Goal: Task Accomplishment & Management: Manage account settings

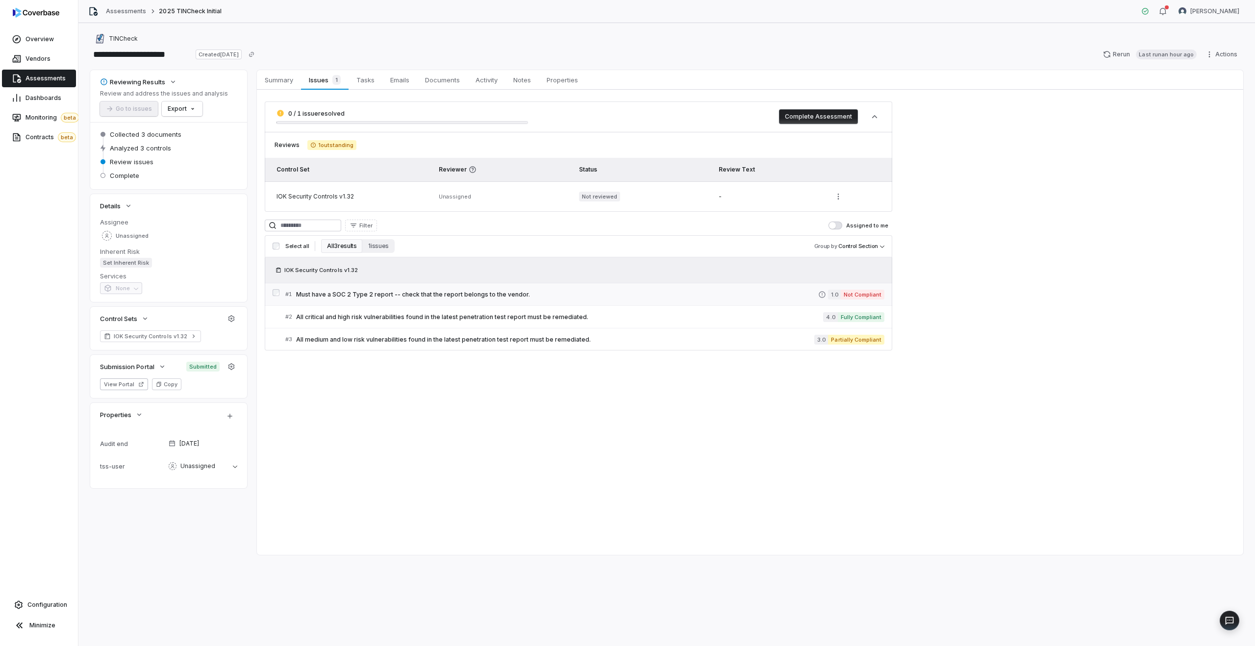
click at [573, 295] on span "Must have a SOC 2 Type 2 report -- check that the report belongs to the vendor." at bounding box center [557, 295] width 522 height 8
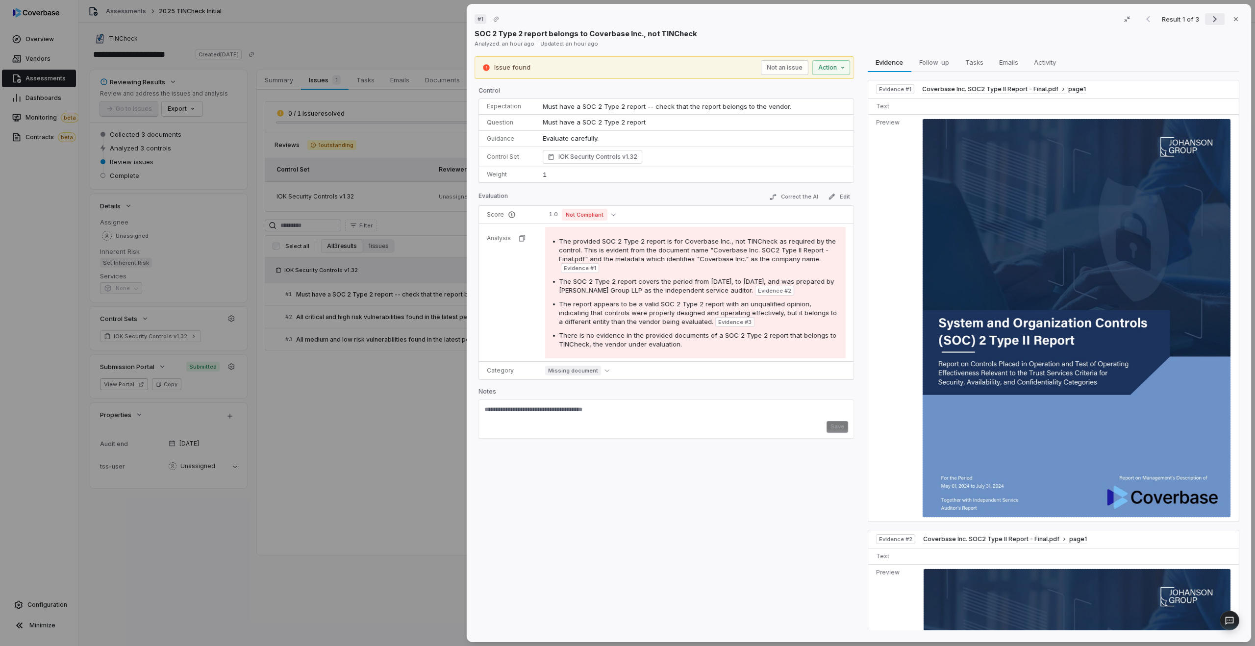
click at [1217, 21] on icon "Next result" at bounding box center [1215, 19] width 12 height 12
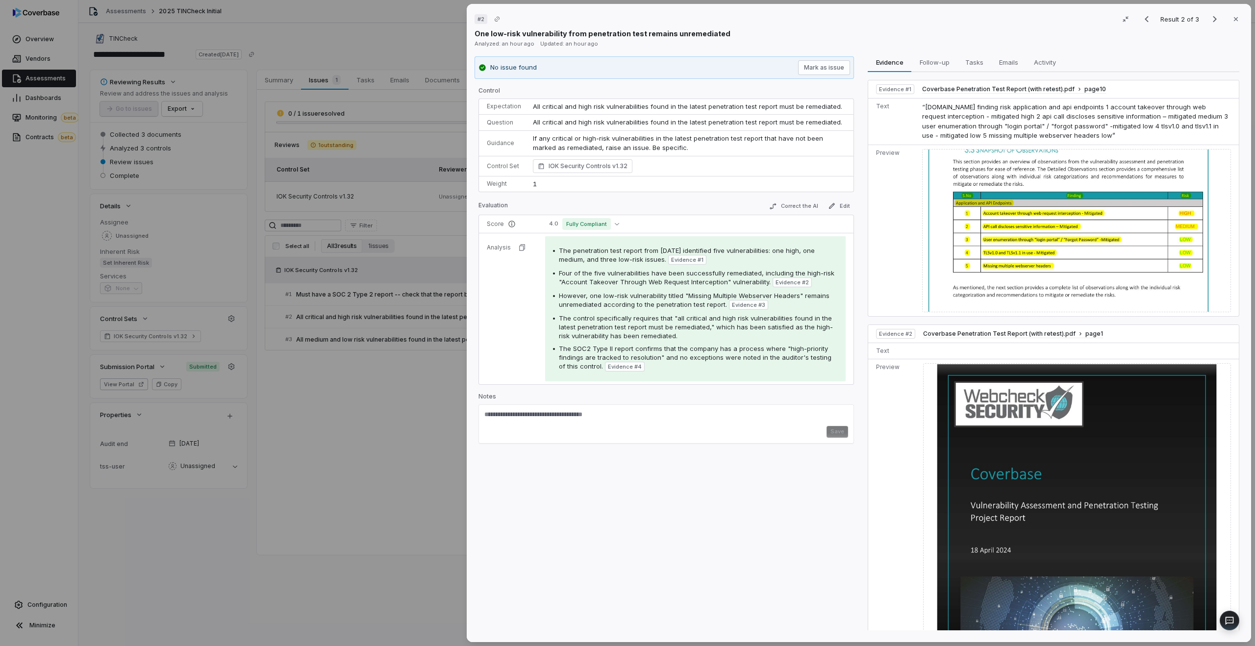
click at [374, 392] on div "# 2 Result 2 of 3 Close One low-risk vulnerability from penetration test remain…" at bounding box center [627, 323] width 1255 height 646
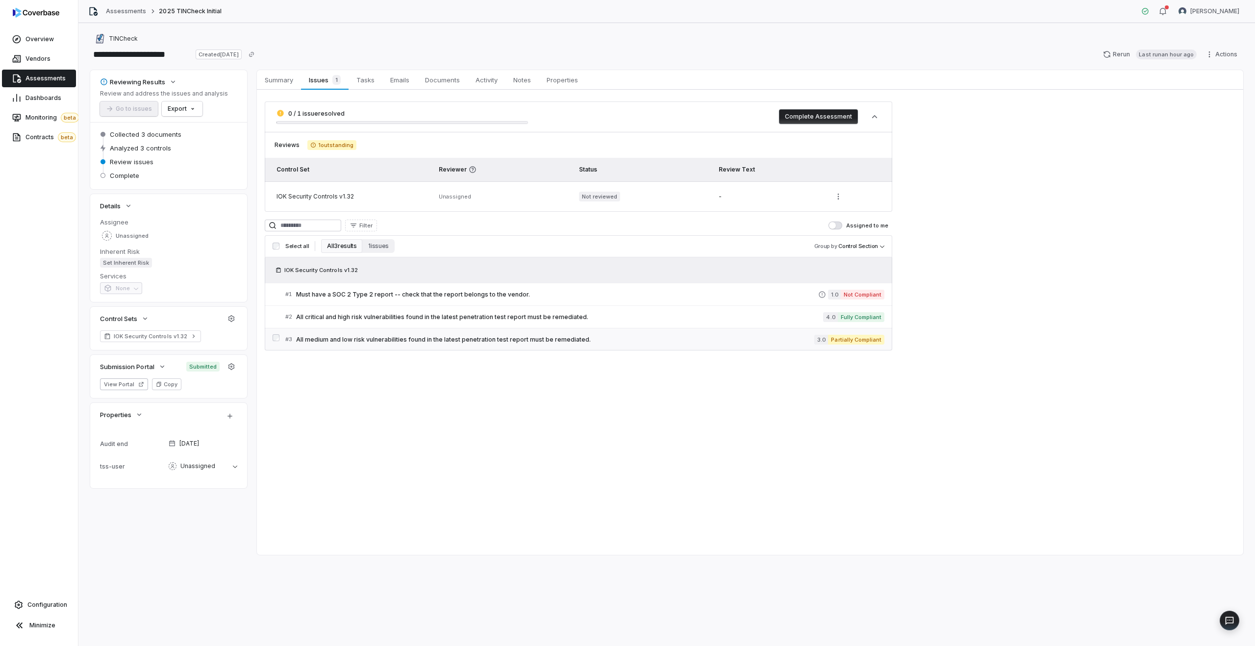
click at [370, 334] on div "# 3 All medium and low risk vulnerabilities found in the latest penetration tes…" at bounding box center [549, 339] width 529 height 10
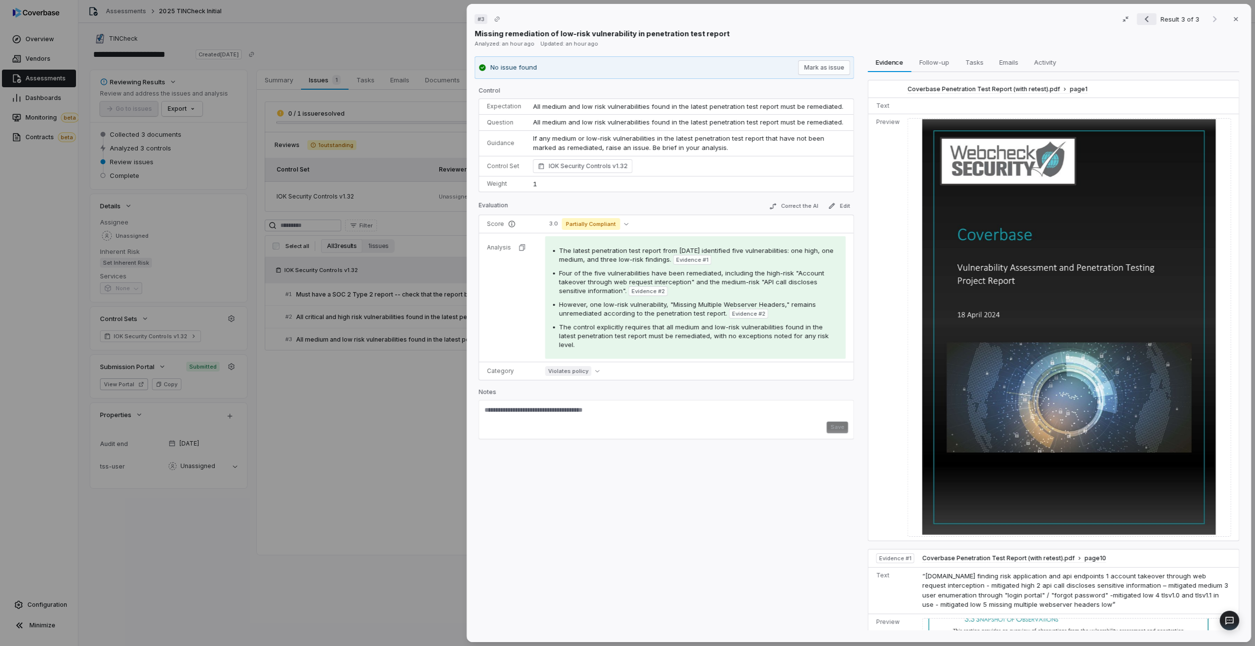
click at [1148, 23] on icon "Previous result" at bounding box center [1147, 19] width 12 height 12
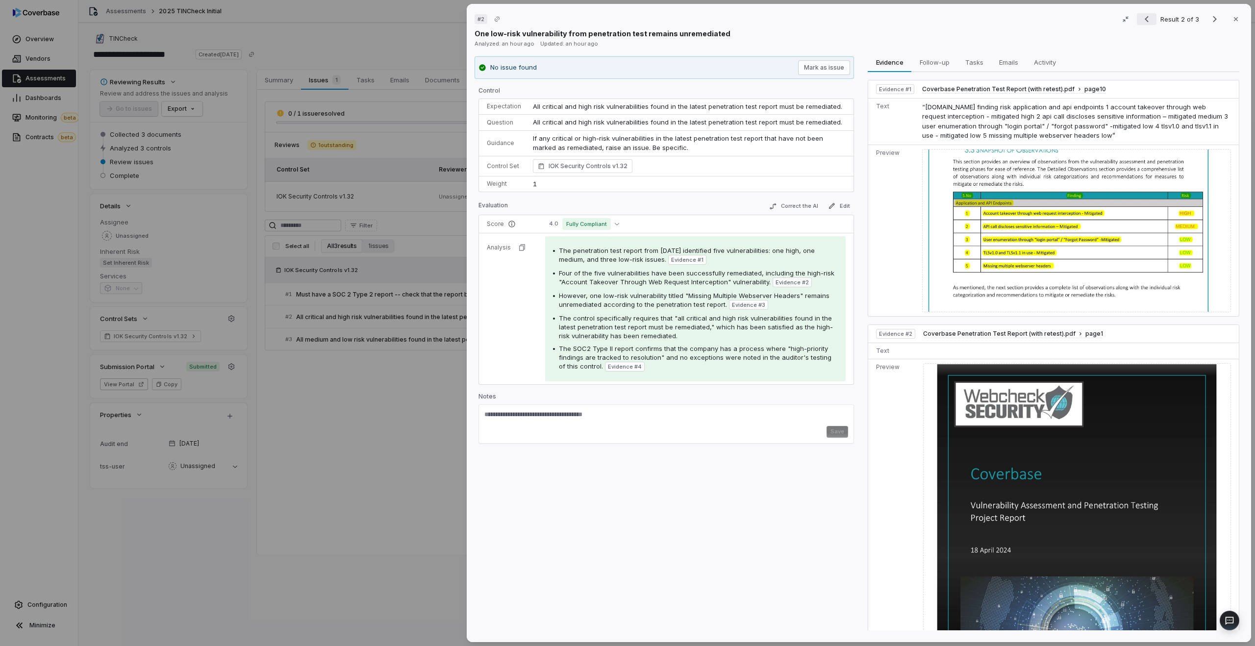
click at [1149, 19] on icon "Previous result" at bounding box center [1147, 19] width 12 height 12
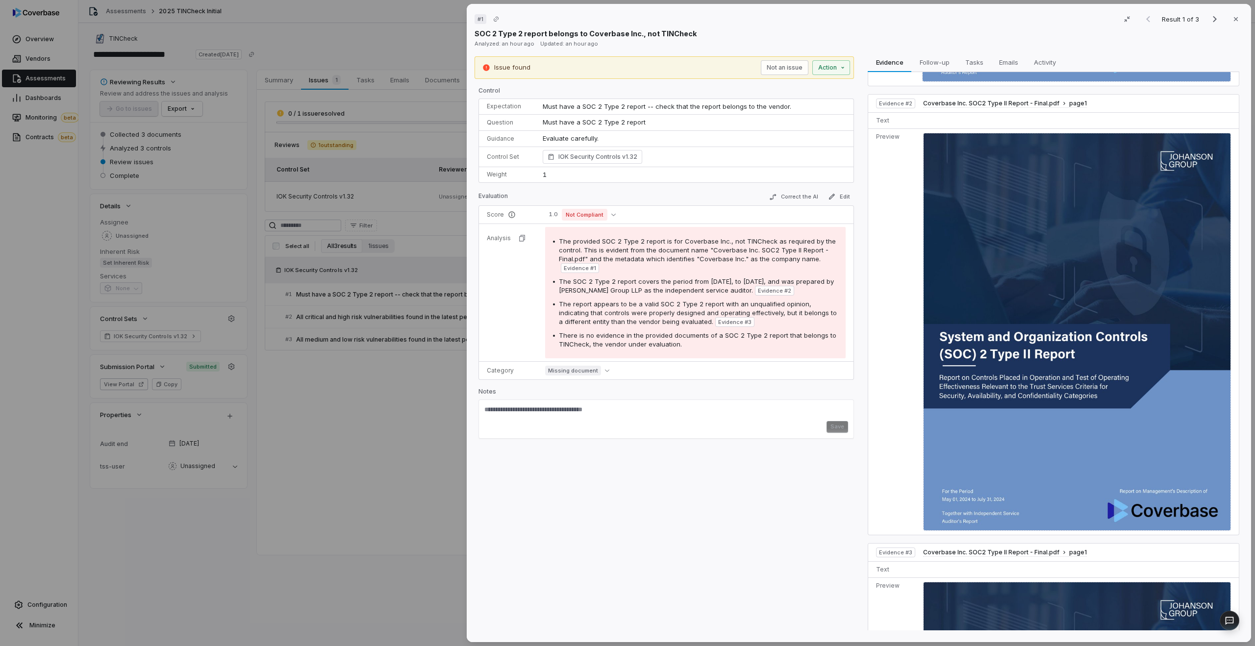
scroll to position [803, 0]
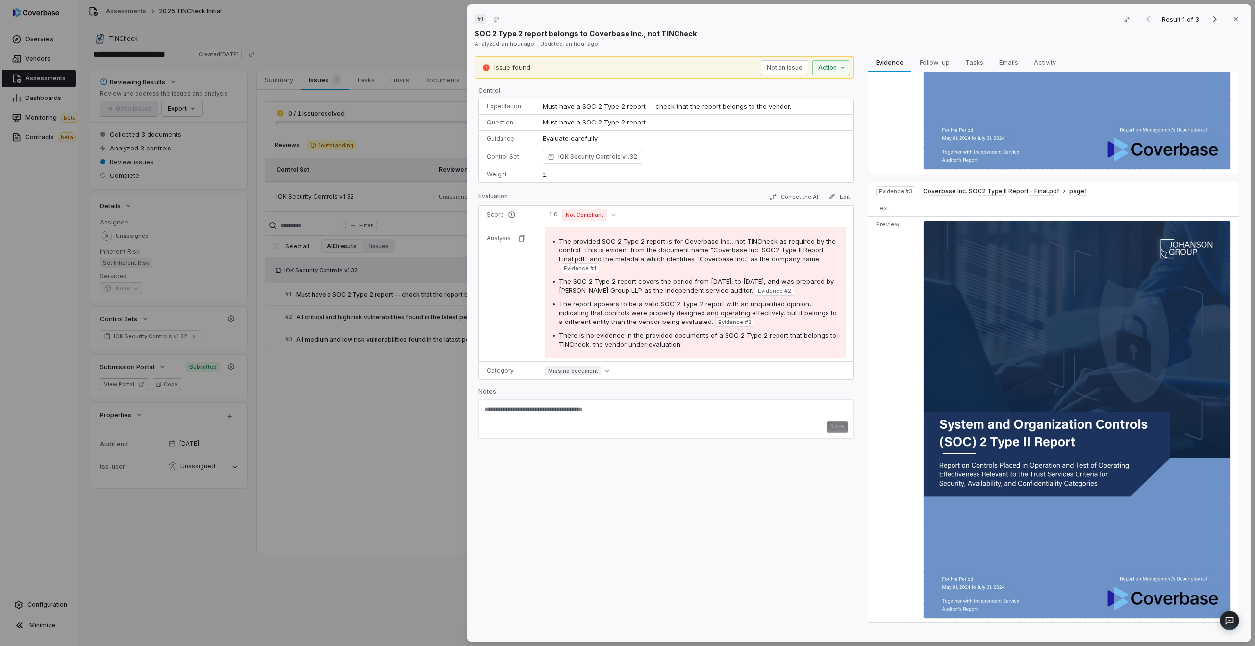
click at [1147, 20] on div "Result 1 of 3 Close" at bounding box center [1190, 19] width 105 height 15
click at [336, 344] on div "# 1 Result 1 of 3 Close SOC 2 Type 2 report belongs to Coverbase Inc., not TINC…" at bounding box center [627, 323] width 1255 height 646
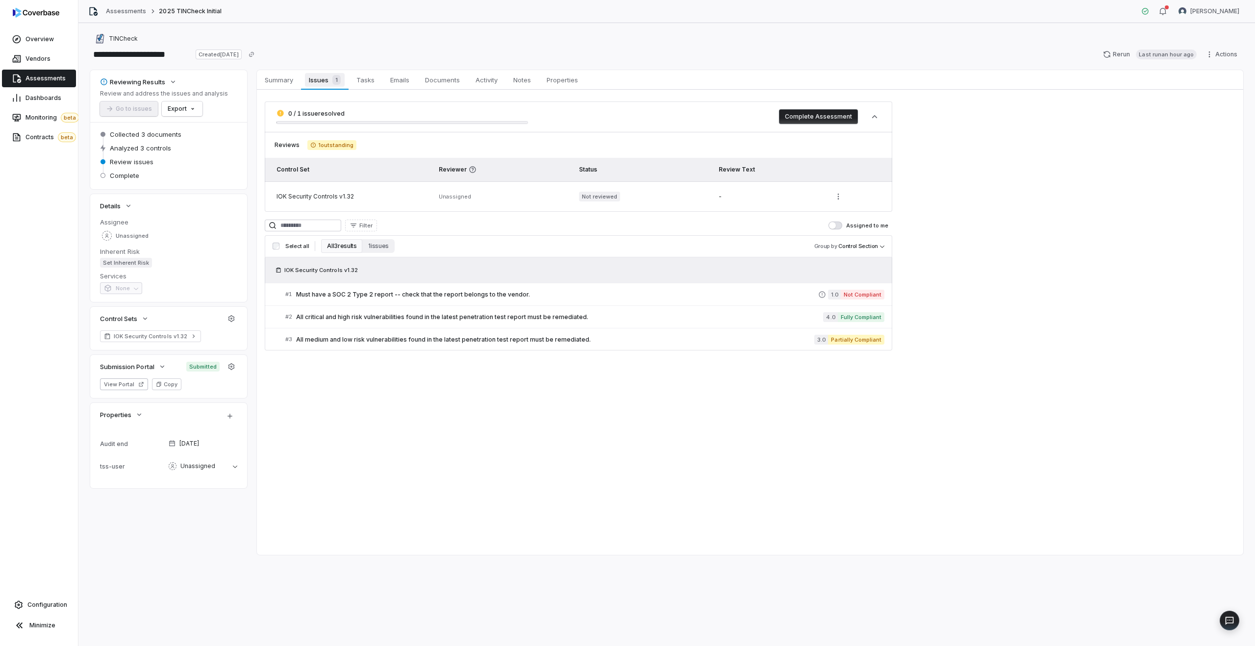
click at [323, 76] on span "Issues 1" at bounding box center [324, 80] width 39 height 14
click at [462, 283] on div "# 1 Must have a SOC 2 Type 2 report -- check that the report belongs to the ven…" at bounding box center [578, 294] width 627 height 23
click at [586, 294] on span "Must have a SOC 2 Type 2 report -- check that the report belongs to the vendor." at bounding box center [557, 295] width 522 height 8
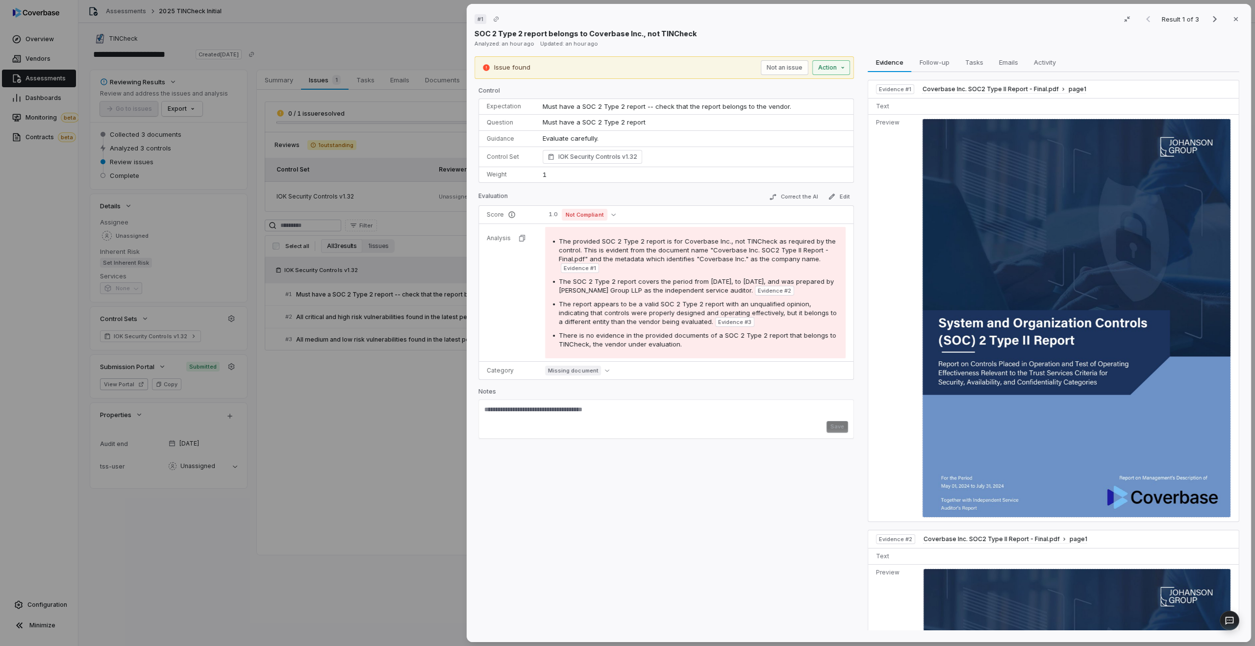
click at [823, 72] on button "Action" at bounding box center [831, 67] width 38 height 15
click at [773, 101] on div "Draft follow-up Draft a follow-up question to the vendor for this issue" at bounding box center [761, 90] width 163 height 26
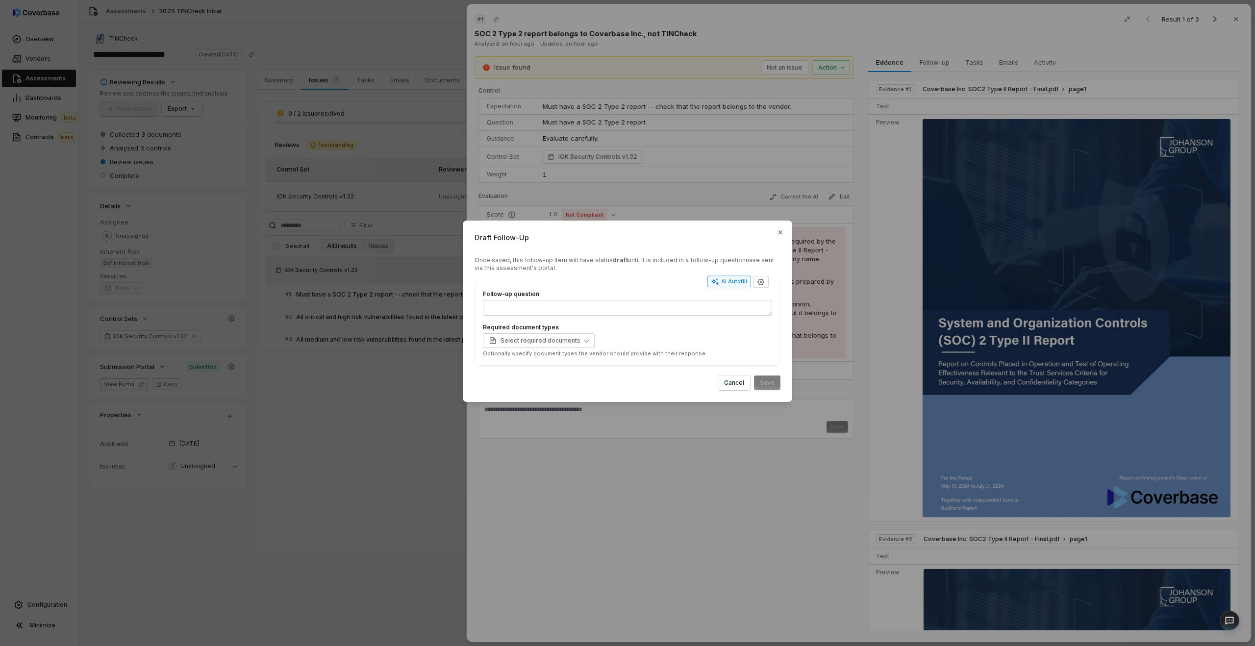
click at [731, 283] on div "AI Autofill" at bounding box center [729, 282] width 36 height 8
type textarea "*"
type textarea "**"
type textarea "*"
type textarea "**********"
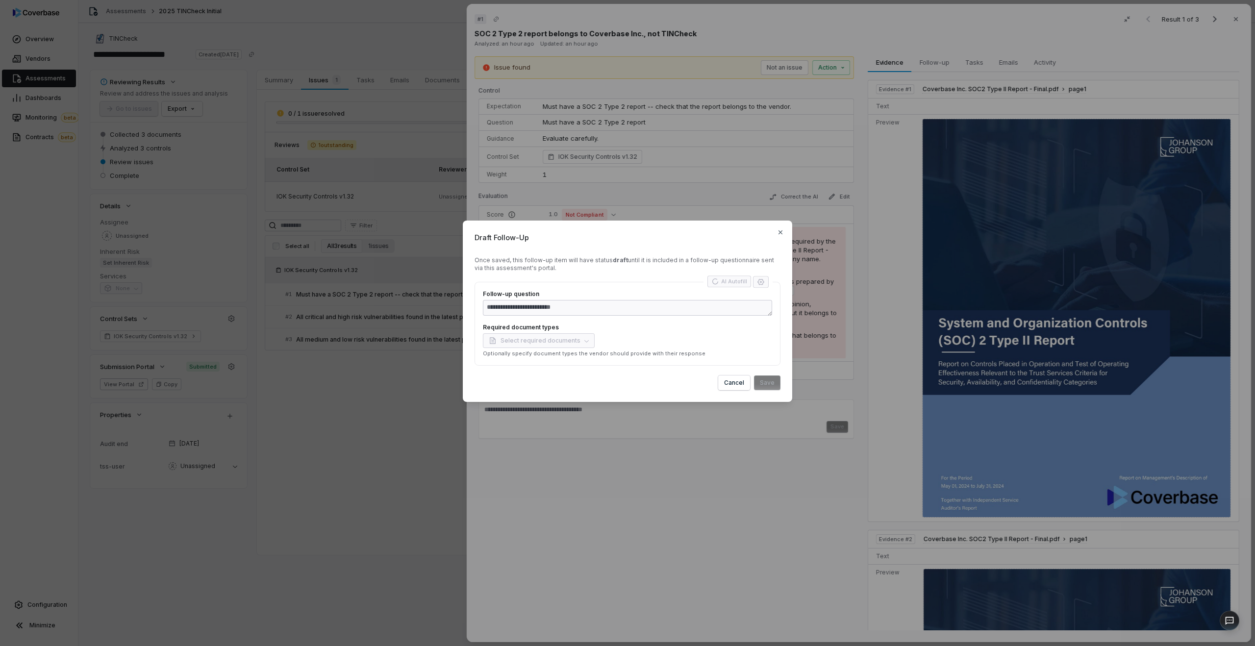
type textarea "*"
type textarea "**********"
type textarea "*"
type textarea "**********"
type textarea "*"
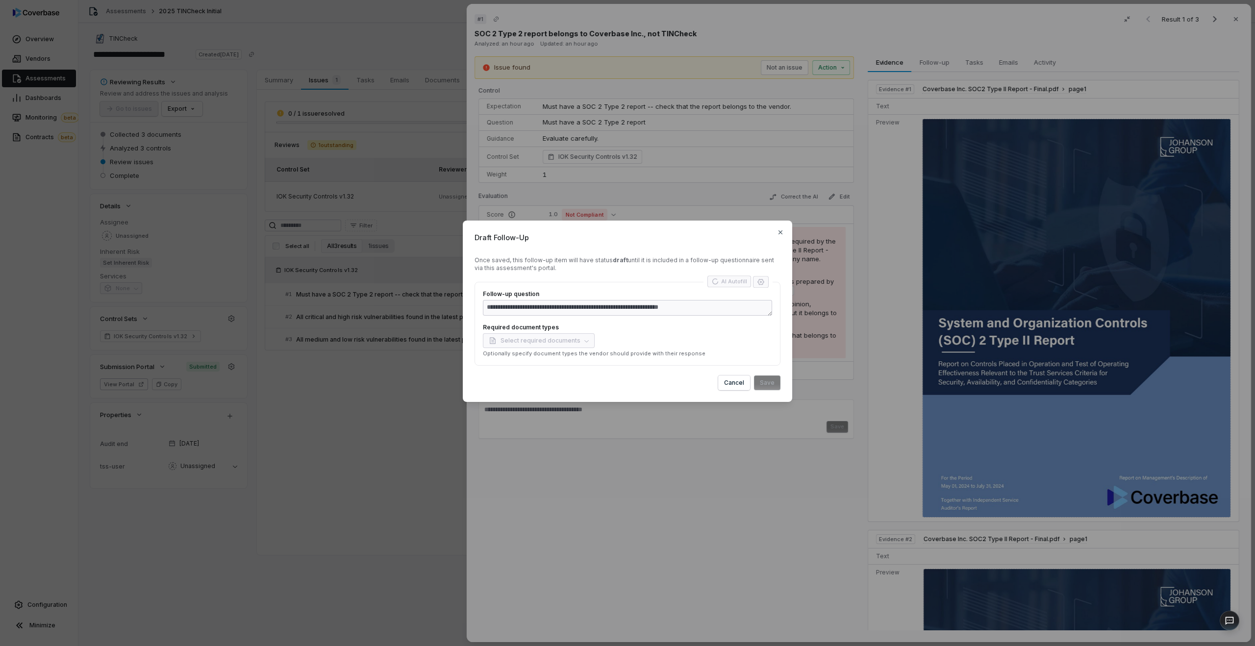
type textarea "**********"
type textarea "*"
type textarea "**********"
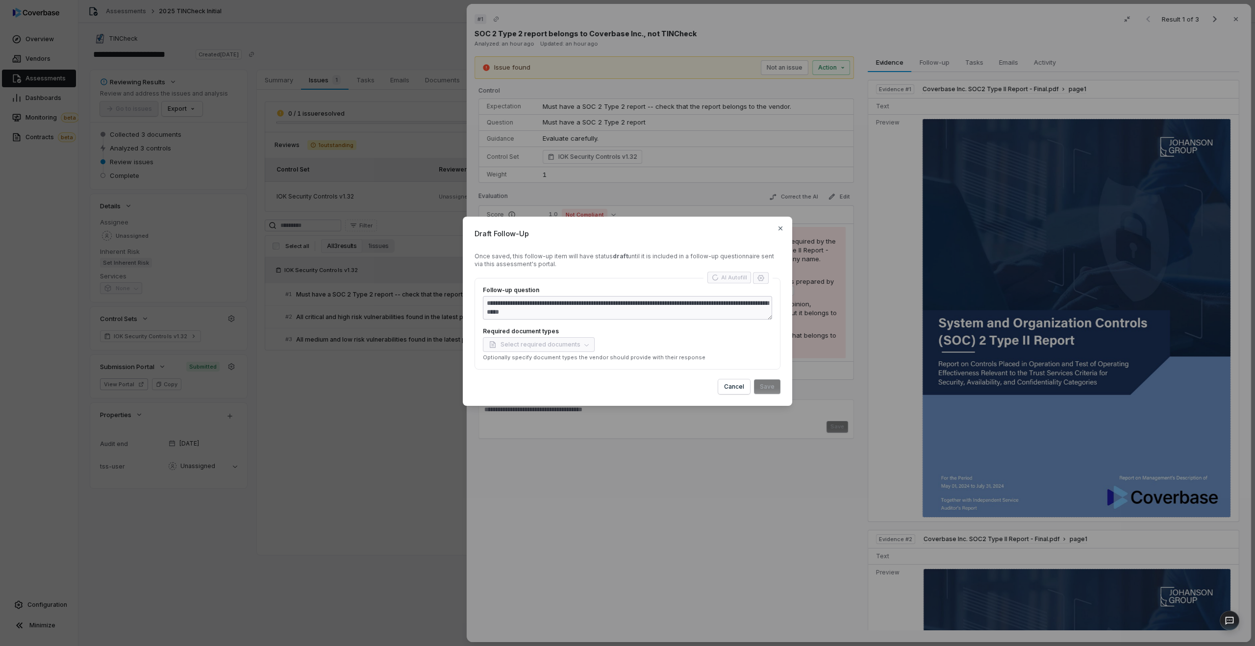
type textarea "*"
type textarea "**********"
type textarea "*"
type textarea "**********"
type textarea "*"
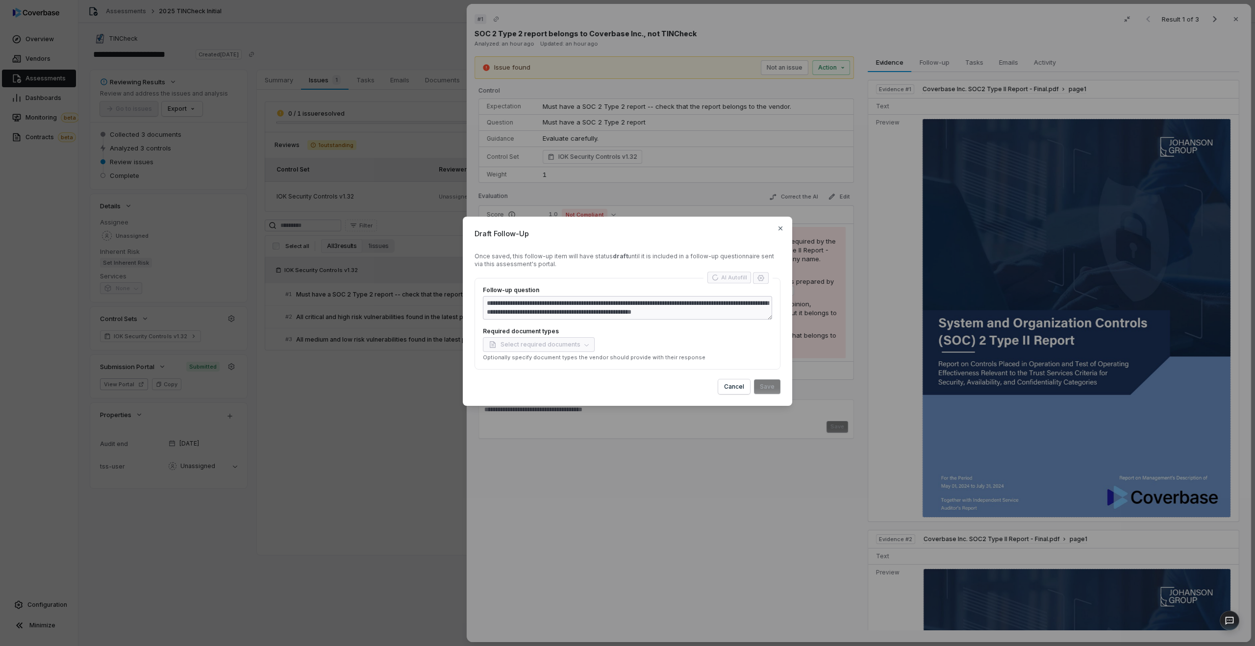
type textarea "**********"
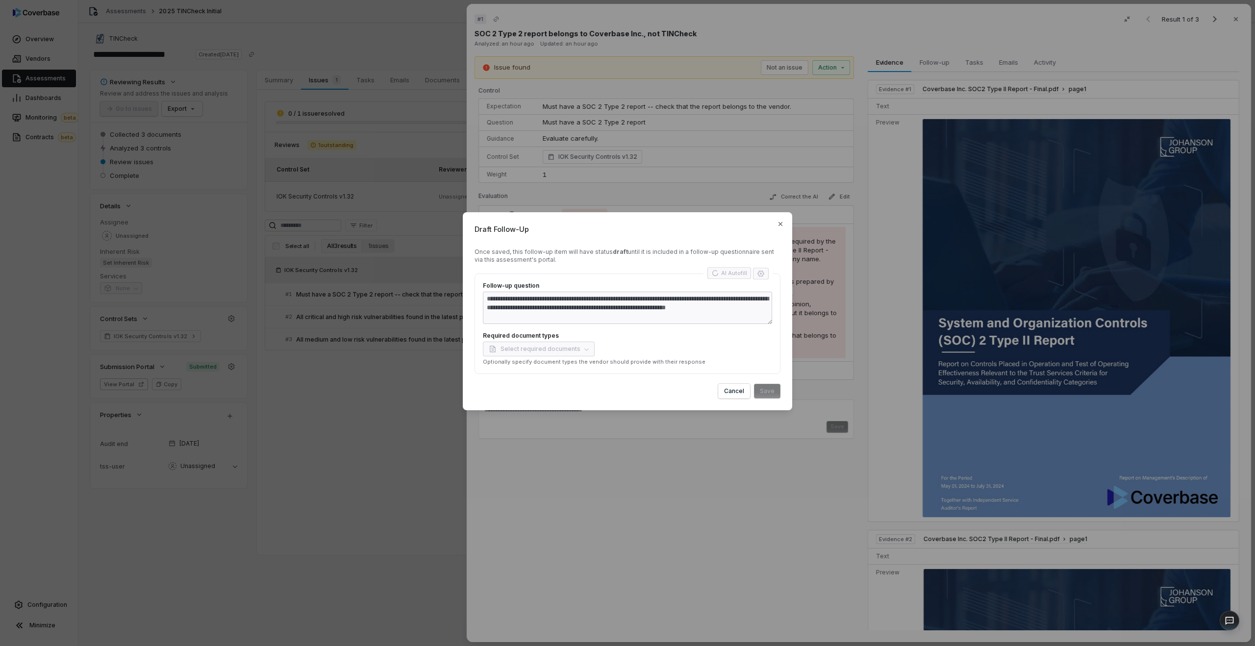
type textarea "*"
type textarea "**********"
type textarea "*"
type textarea "**********"
type textarea "*"
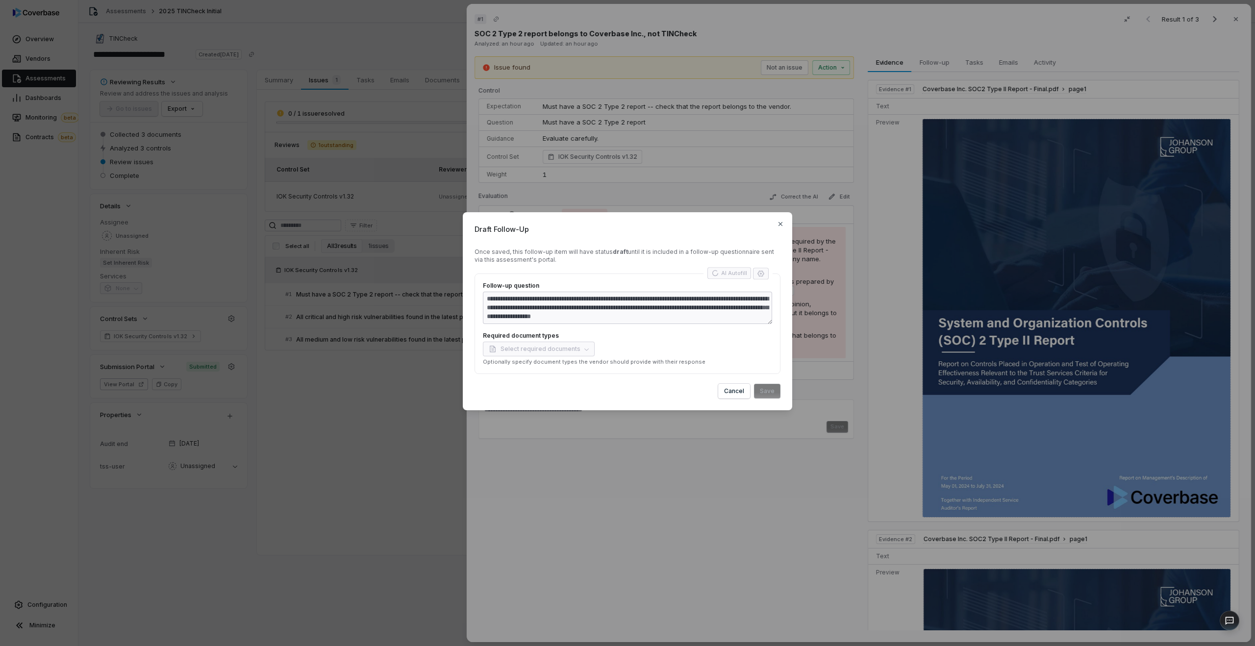
type textarea "**********"
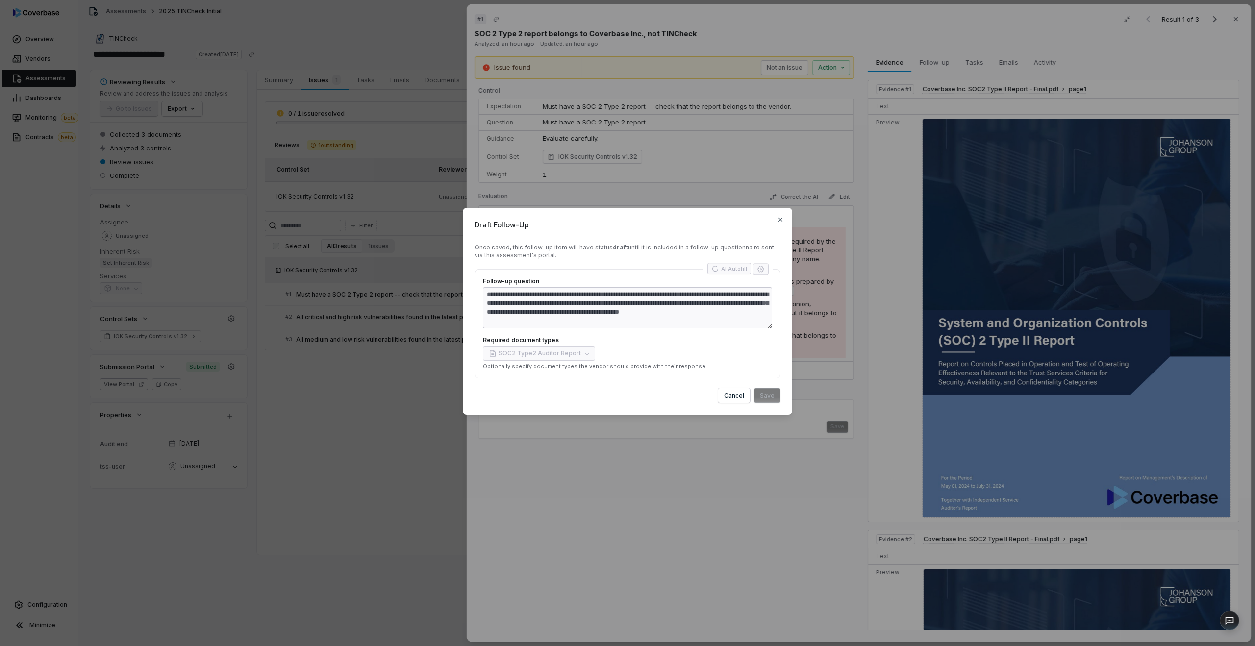
type textarea "*"
type textarea "**********"
type textarea "*"
type textarea "**********"
type textarea "*"
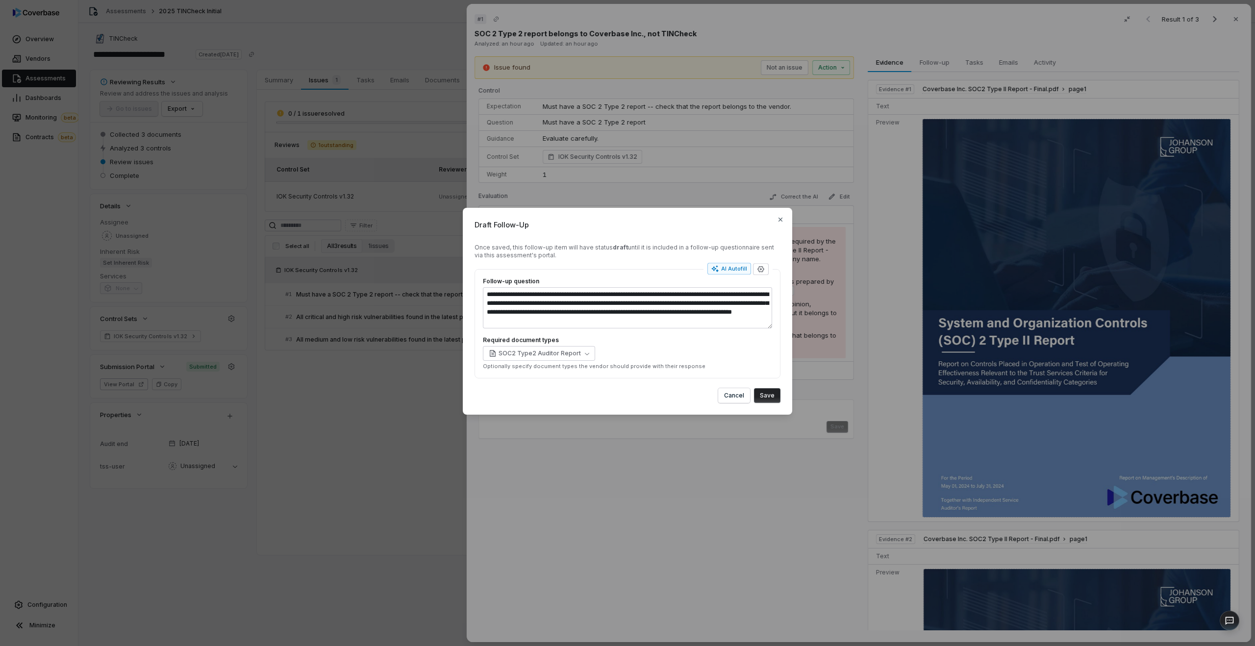
click at [773, 393] on button "Save" at bounding box center [767, 395] width 26 height 15
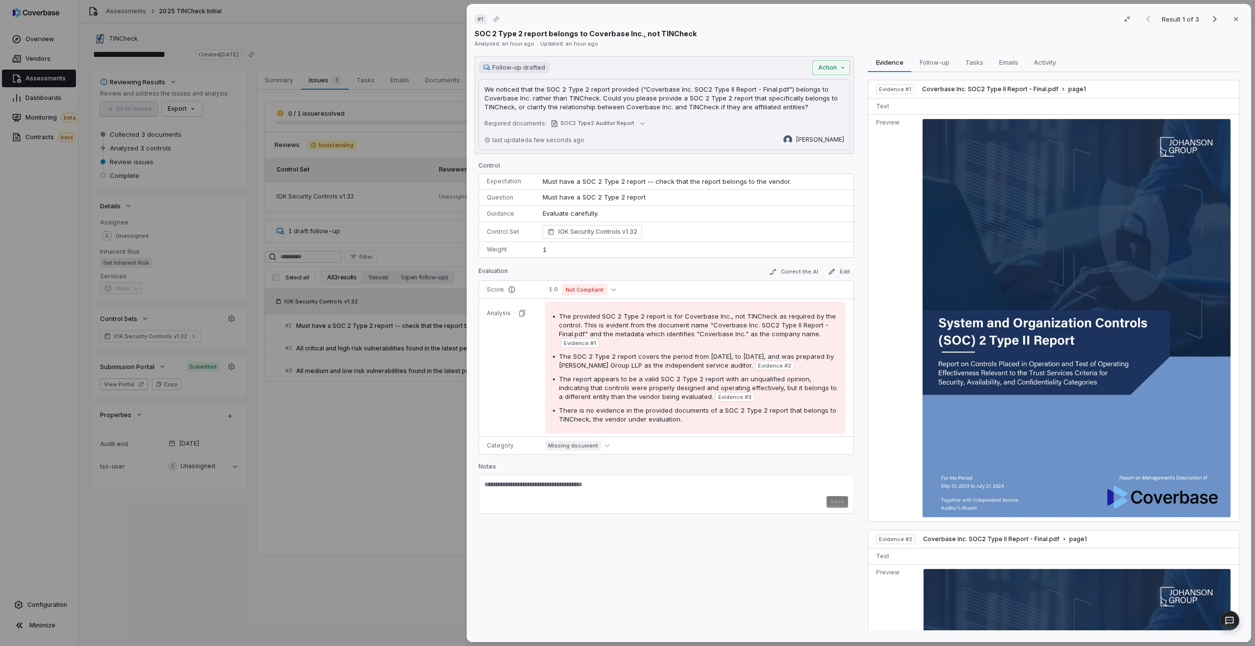
click at [368, 473] on div "# 1 Result 1 of 3 Close SOC 2 Type 2 report belongs to Coverbase Inc., not TINC…" at bounding box center [627, 323] width 1255 height 646
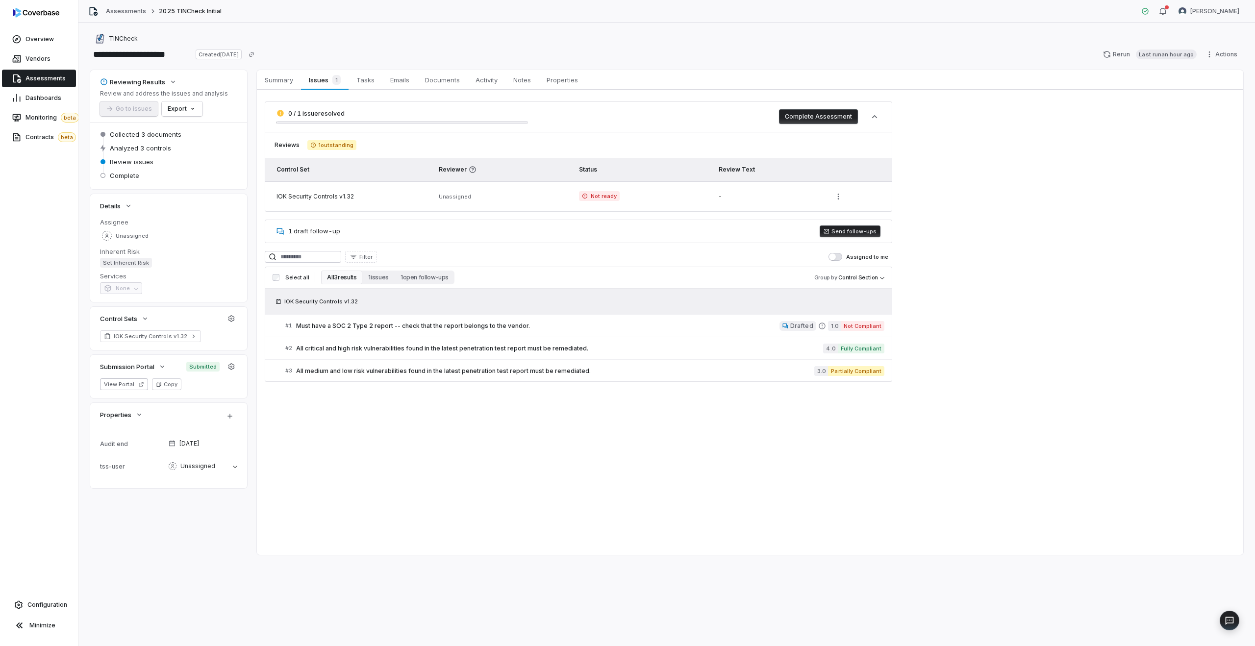
click at [864, 231] on button "Send follow-ups" at bounding box center [850, 231] width 61 height 12
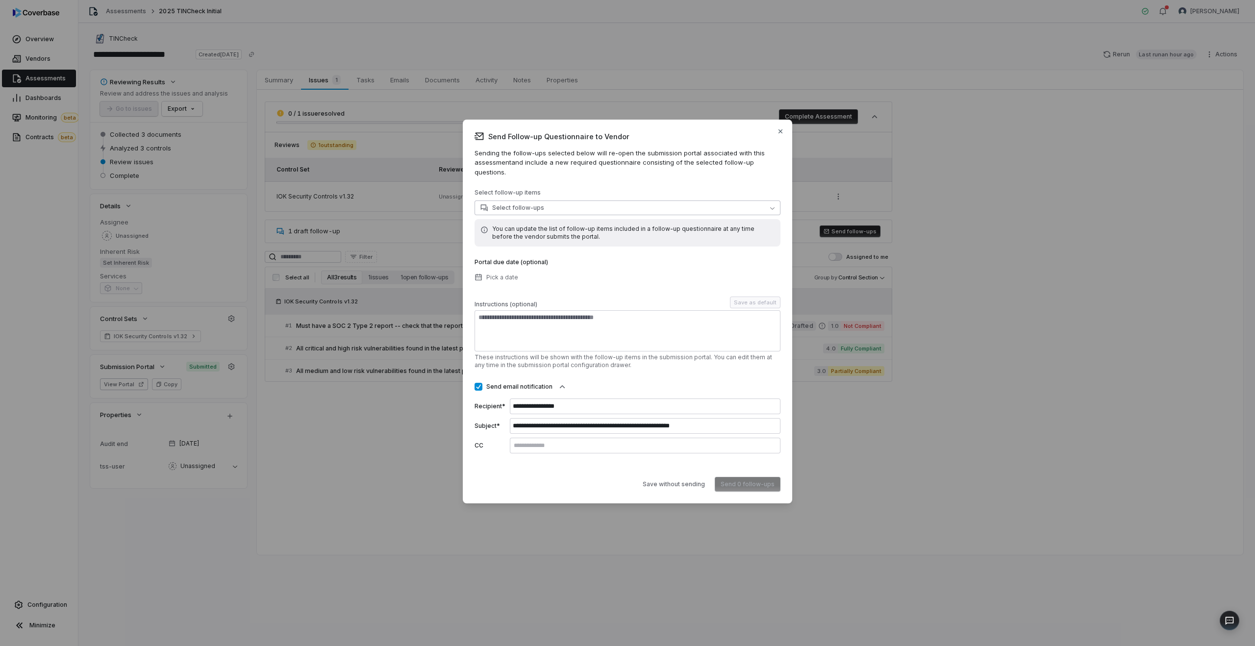
click at [667, 208] on button "Select follow-ups" at bounding box center [627, 207] width 306 height 15
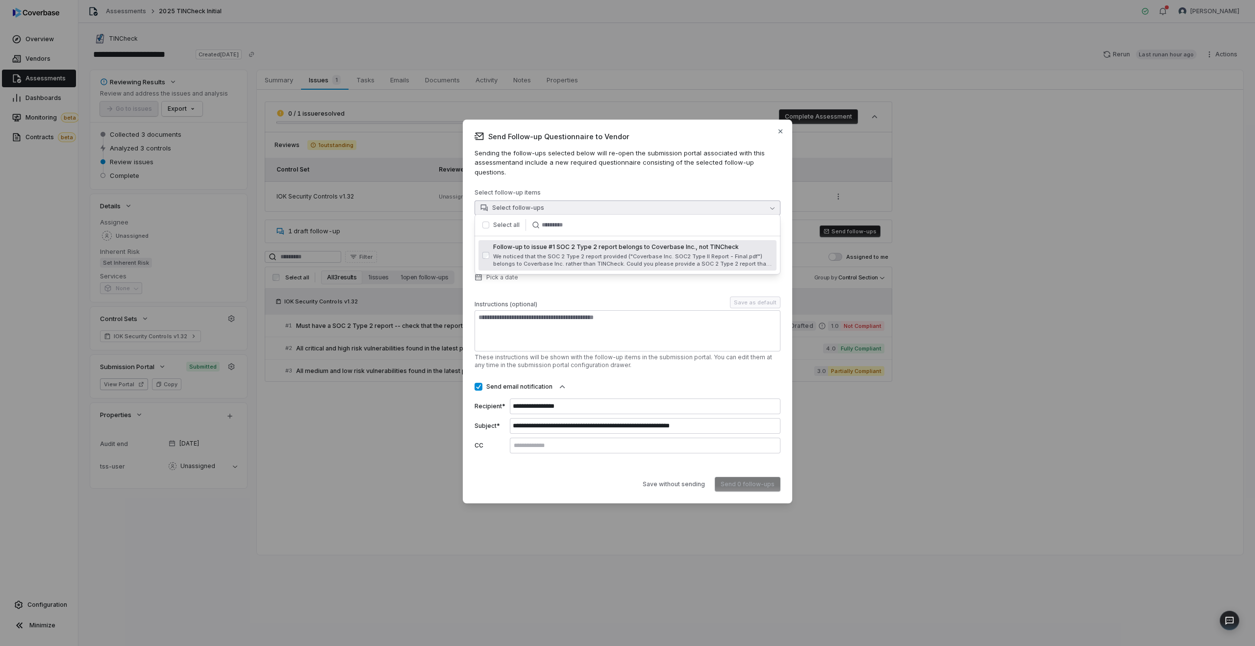
click at [519, 251] on div "Follow-up to issue #1 SOC 2 Type 2 report belongs to Coverbase Inc., not TINChe…" at bounding box center [632, 255] width 279 height 25
click at [747, 478] on button "Send 1 follow-up" at bounding box center [750, 484] width 61 height 15
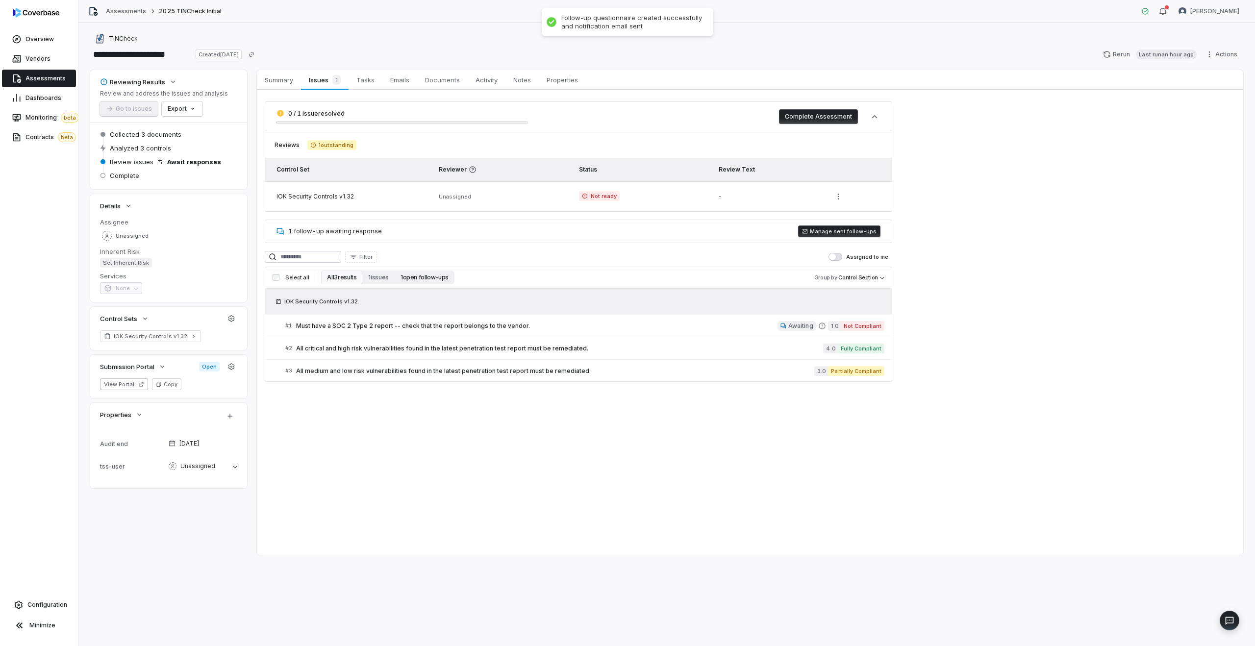
click at [420, 278] on button "1 open follow-ups" at bounding box center [425, 278] width 60 height 14
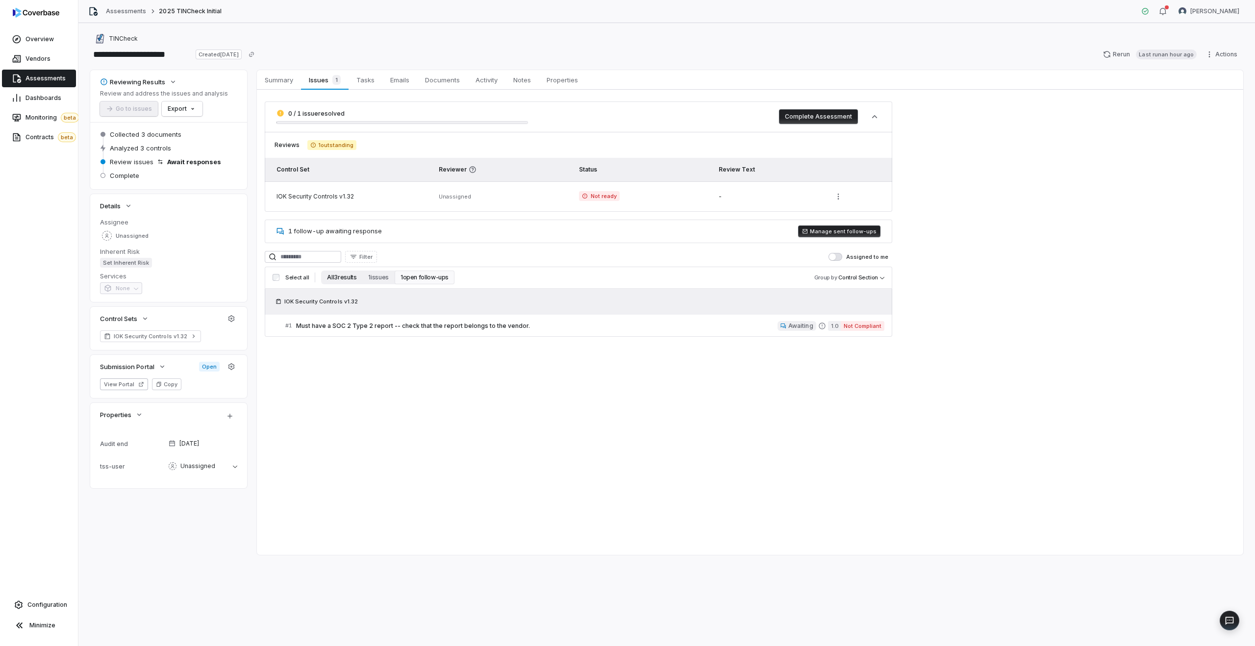
click at [340, 278] on button "All 3 results" at bounding box center [341, 278] width 41 height 14
click at [415, 286] on div "Select all All 3 results 1 issues 1 open follow-ups Group by Control Section" at bounding box center [578, 278] width 627 height 22
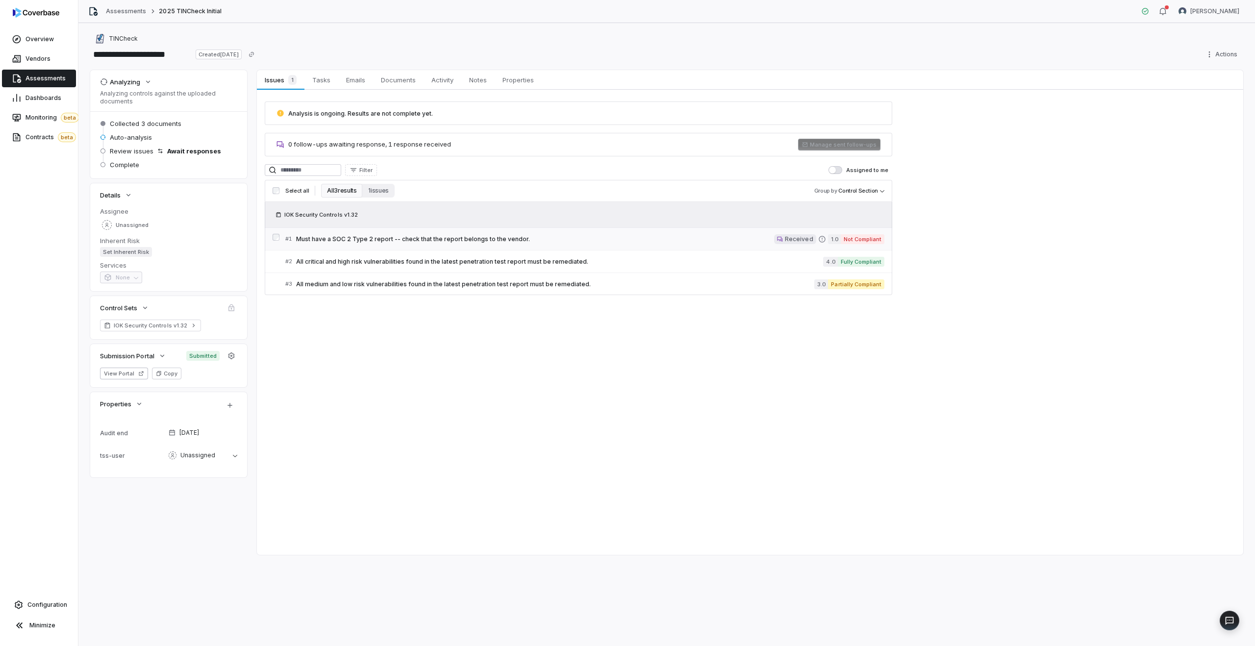
click at [557, 245] on link "# 1 Must have a SOC 2 Type 2 report -- check that the report belongs to the ven…" at bounding box center [584, 239] width 599 height 22
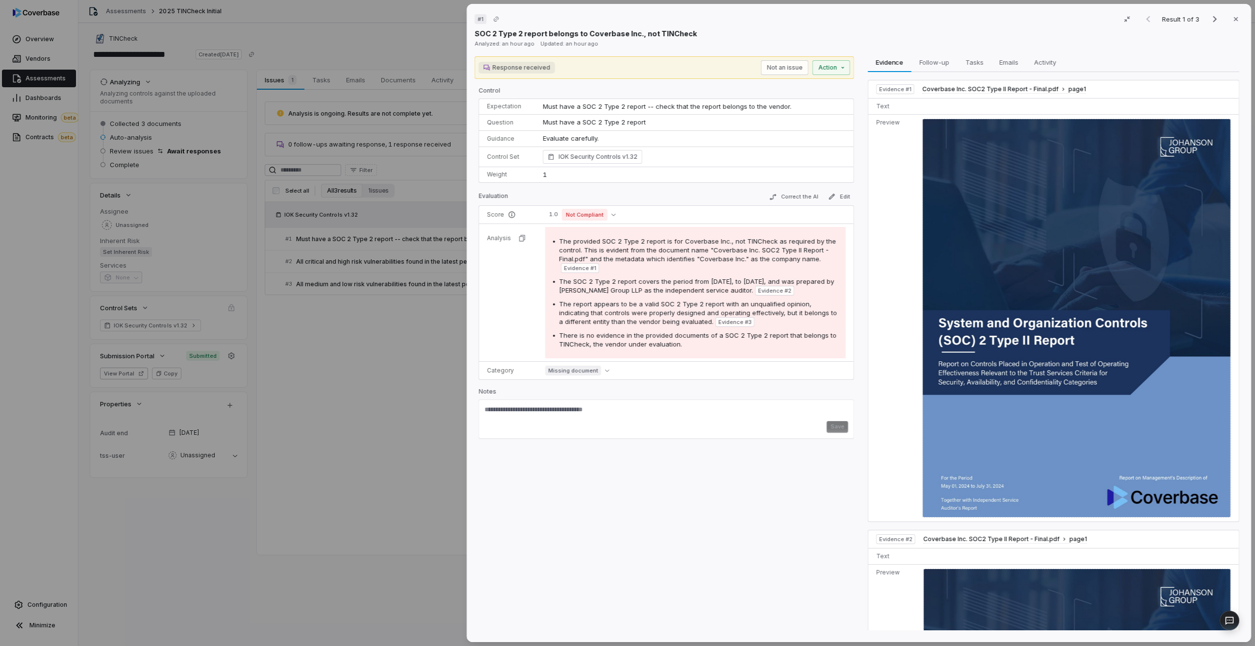
click at [329, 362] on div "# 1 Result 1 of 3 Close SOC 2 Type 2 report belongs to Coverbase Inc., not TINC…" at bounding box center [627, 323] width 1255 height 646
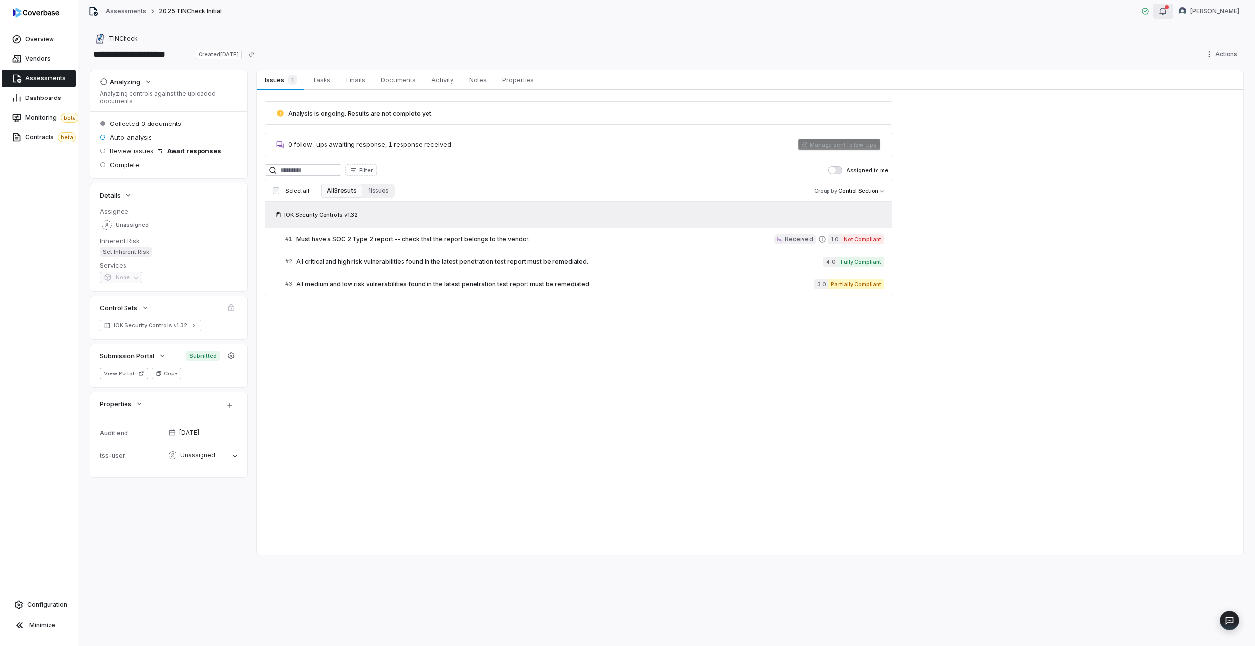
click at [1167, 12] on icon "button" at bounding box center [1163, 11] width 8 height 8
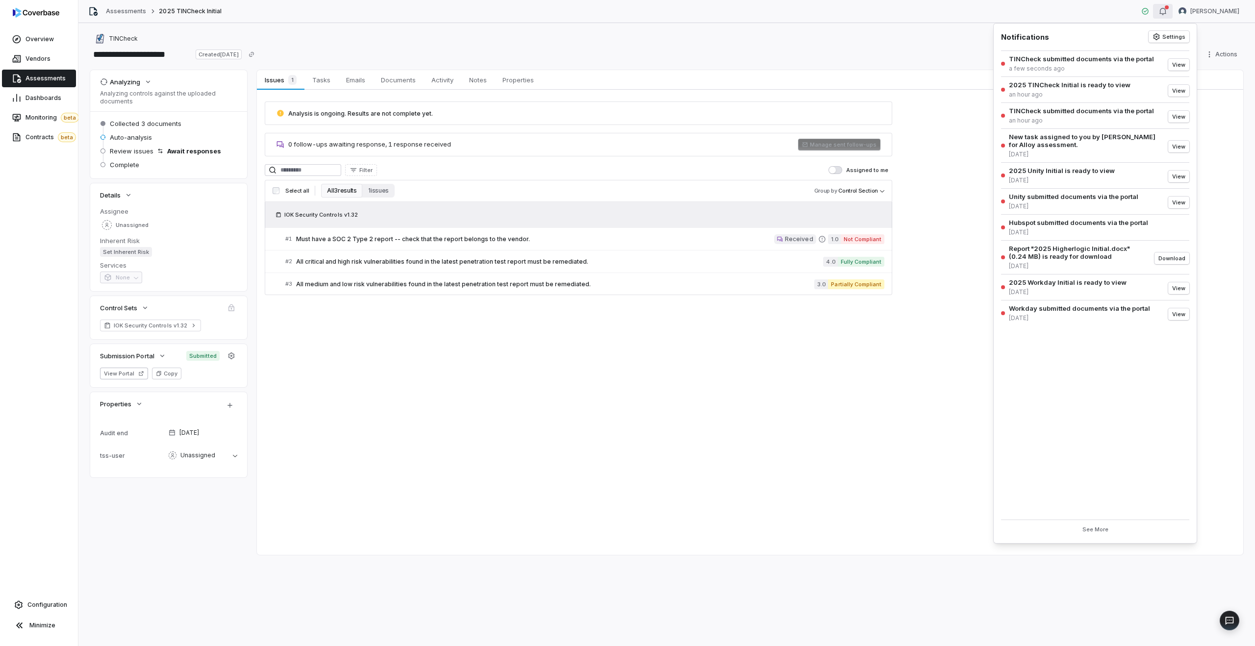
click at [1074, 63] on div "TINCheck submitted documents via the portal a few seconds ago" at bounding box center [1081, 64] width 145 height 18
click at [1185, 64] on button "View" at bounding box center [1178, 65] width 21 height 12
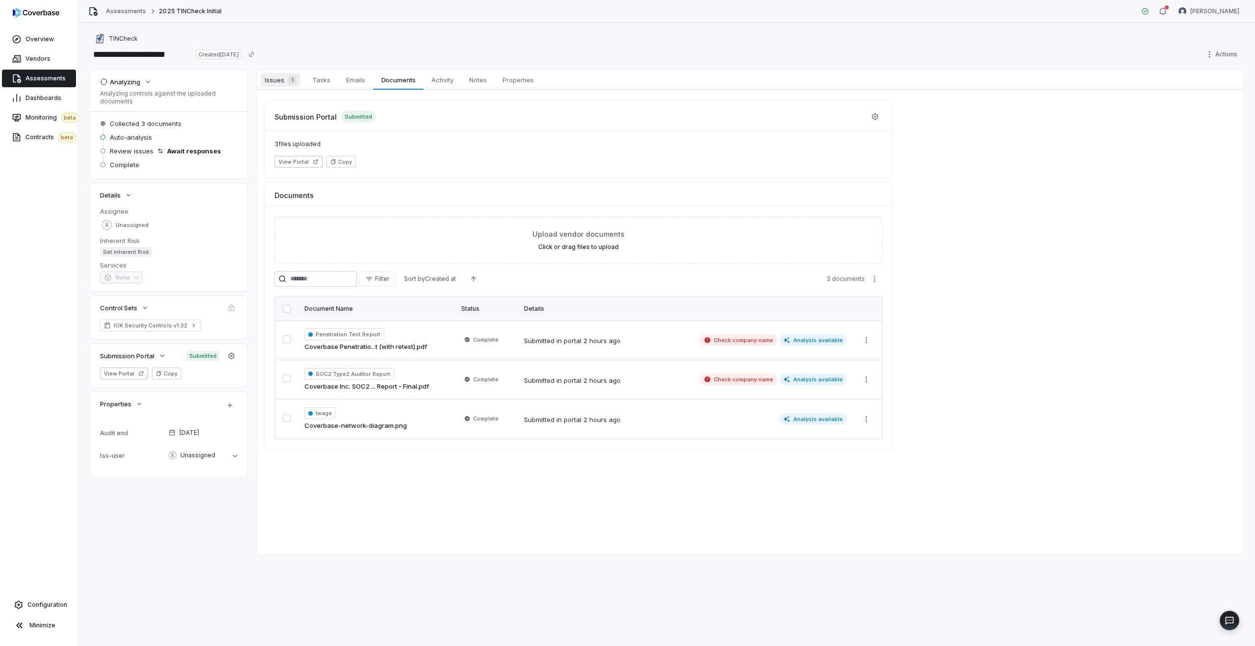
click at [286, 83] on div "1" at bounding box center [290, 80] width 12 height 10
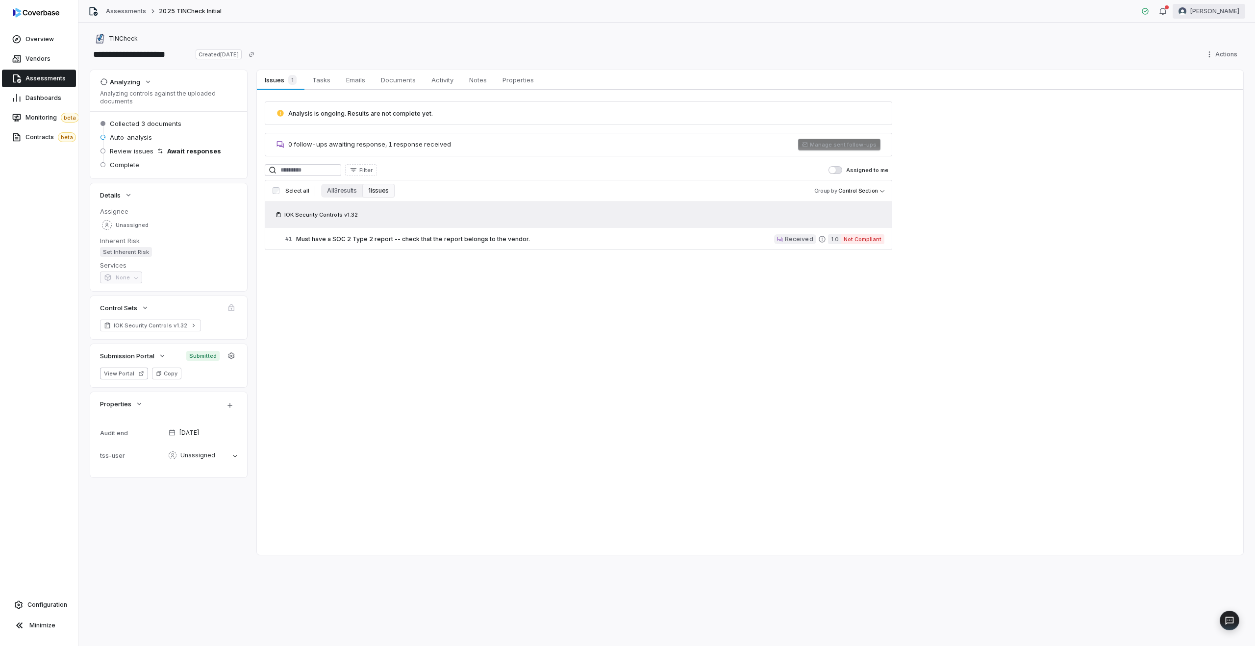
click at [1222, 9] on html "**********" at bounding box center [627, 323] width 1255 height 646
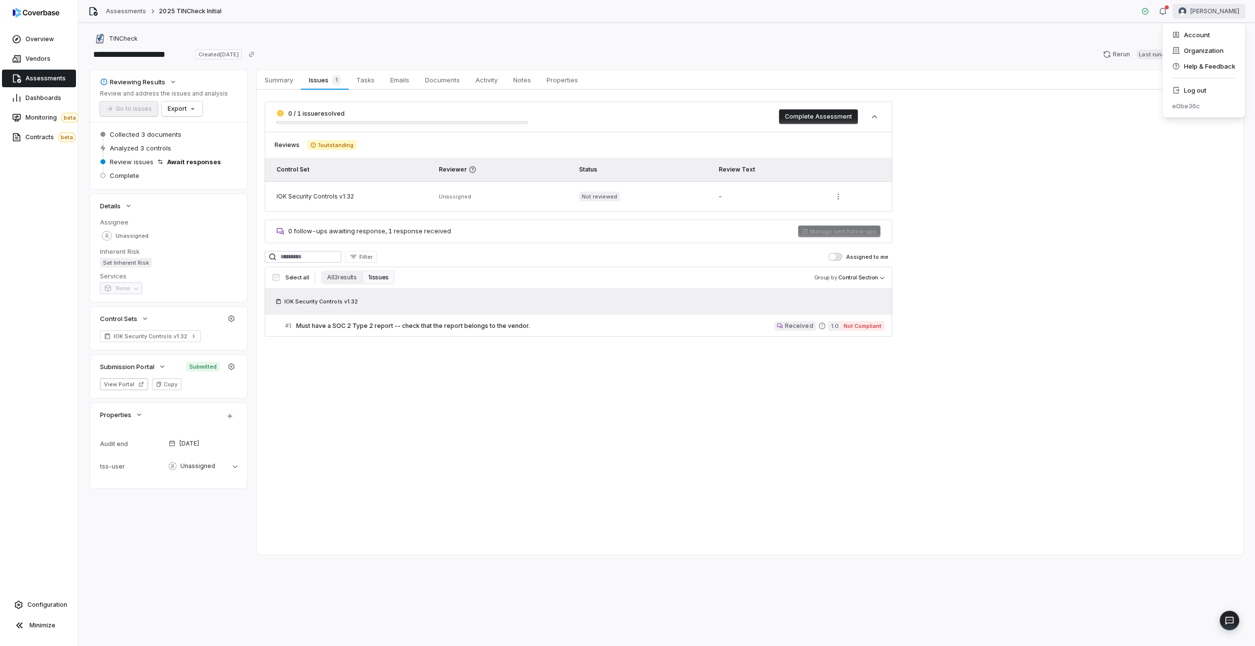
click at [1034, 54] on html "**********" at bounding box center [627, 323] width 1255 height 646
click at [1222, 17] on html "**********" at bounding box center [627, 323] width 1255 height 646
click at [1081, 94] on html "**********" at bounding box center [627, 323] width 1255 height 646
click at [1216, 53] on html "**********" at bounding box center [627, 323] width 1255 height 646
click at [1200, 137] on div "Delete" at bounding box center [1210, 139] width 71 height 16
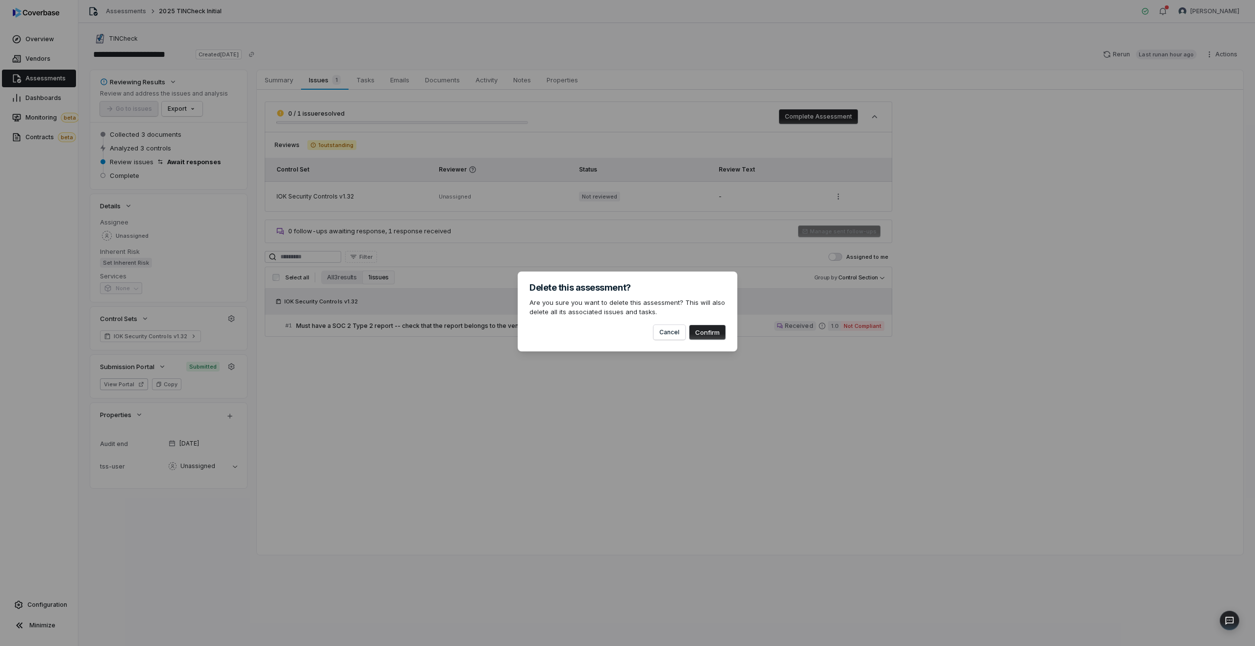
click at [707, 330] on button "Confirm" at bounding box center [707, 332] width 36 height 15
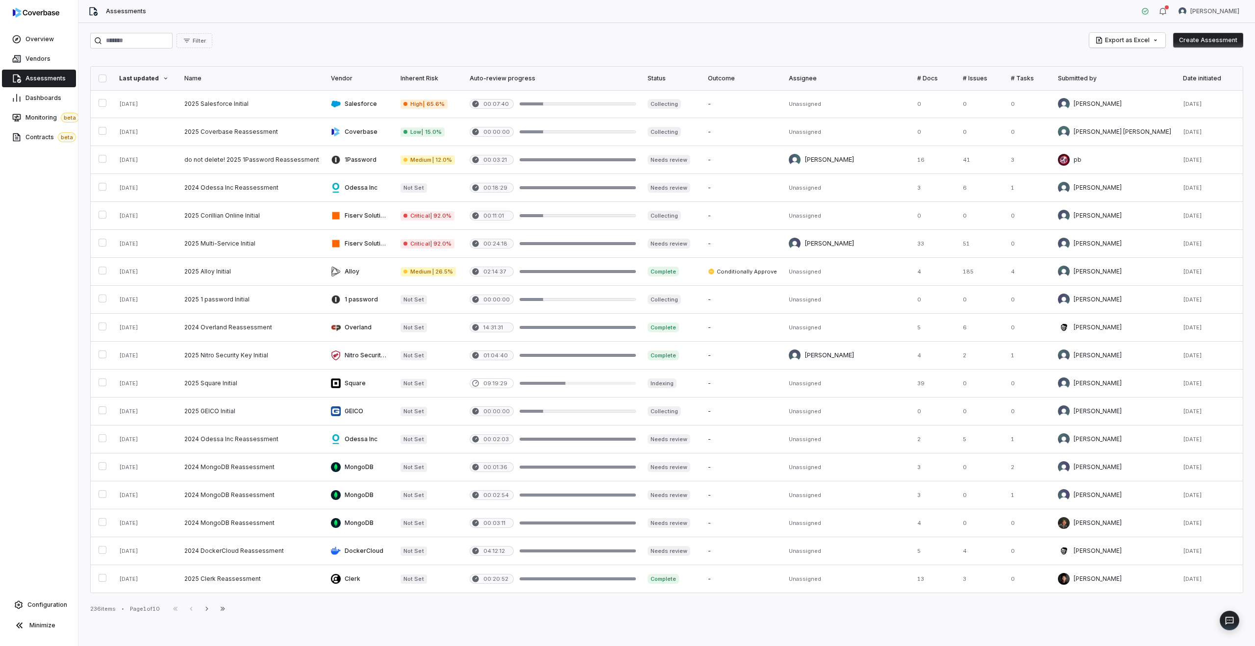
click at [100, 80] on button "button" at bounding box center [103, 79] width 8 height 8
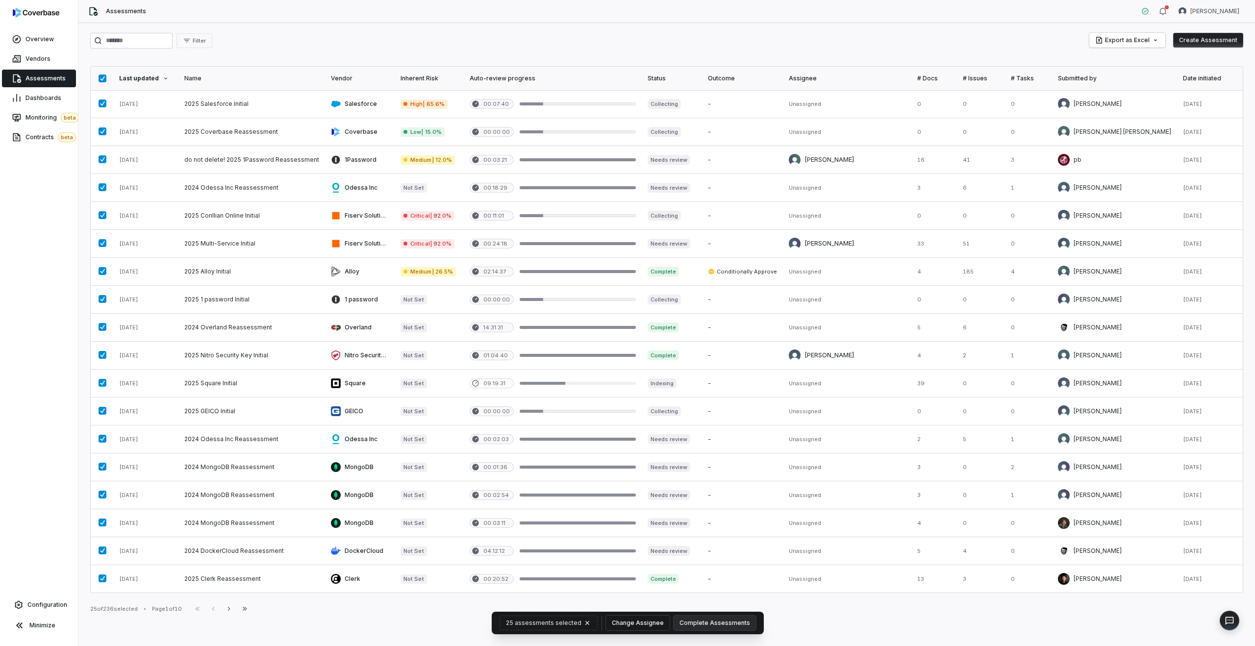
click at [638, 626] on button "Change Assignee" at bounding box center [638, 623] width 64 height 15
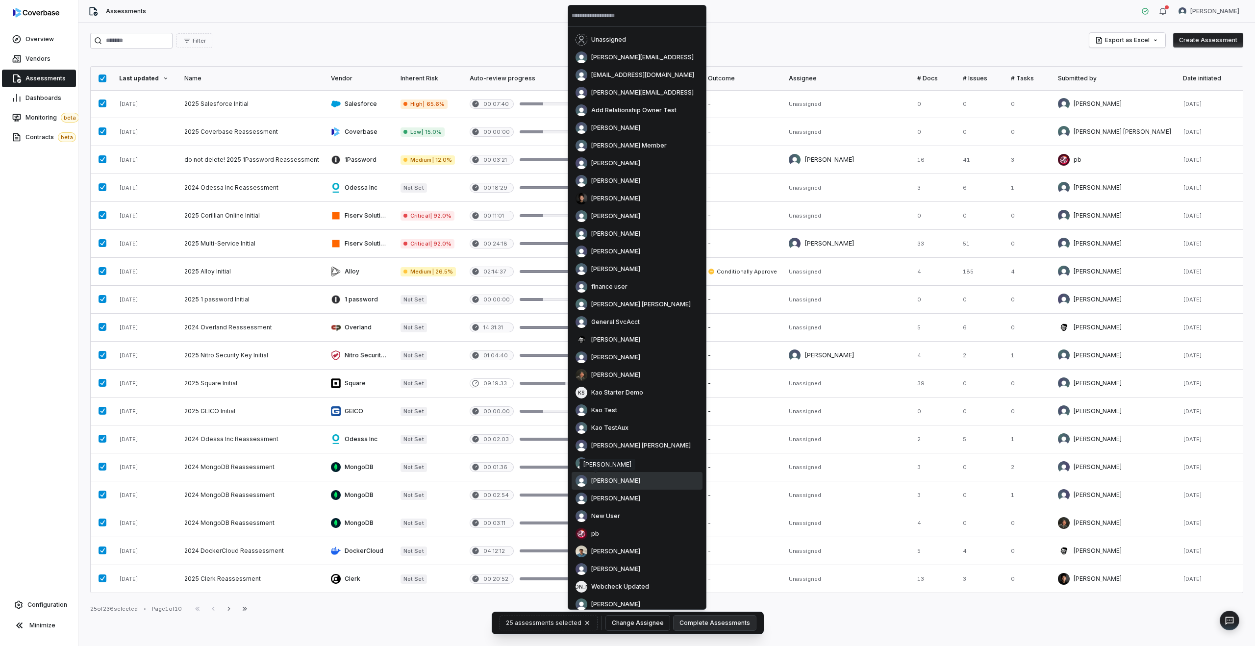
click at [614, 479] on span "[PERSON_NAME]" at bounding box center [615, 481] width 49 height 8
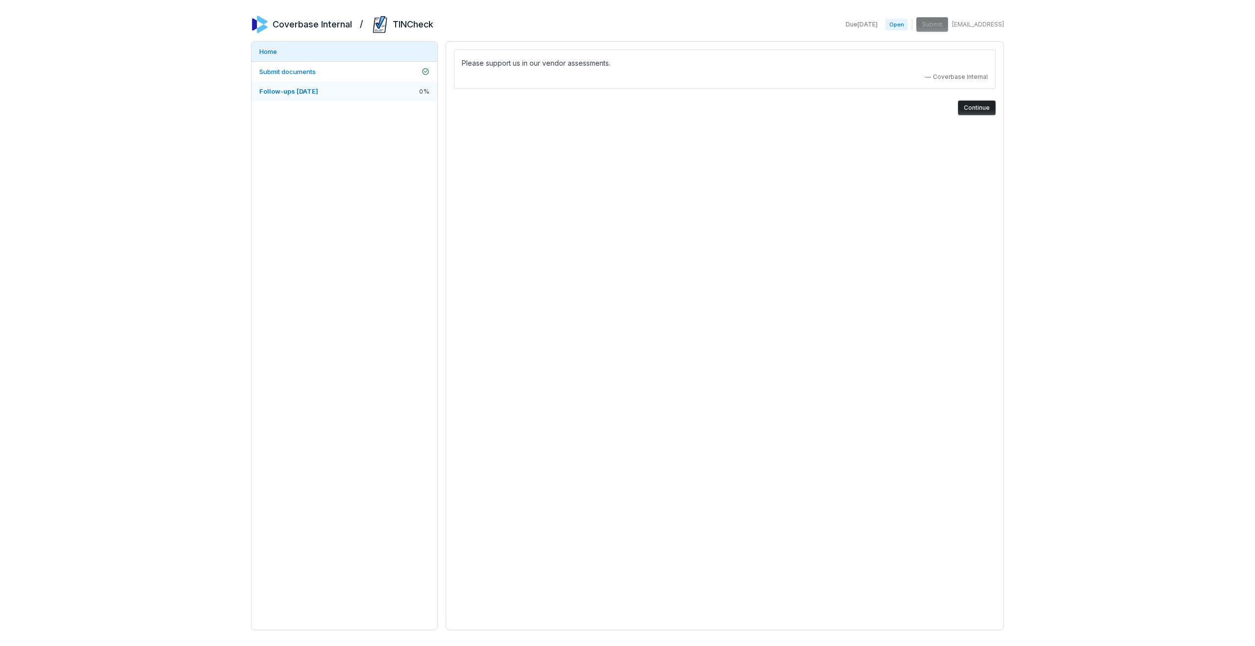
click at [318, 89] on span "Follow-ups 2025-10-01" at bounding box center [288, 91] width 59 height 8
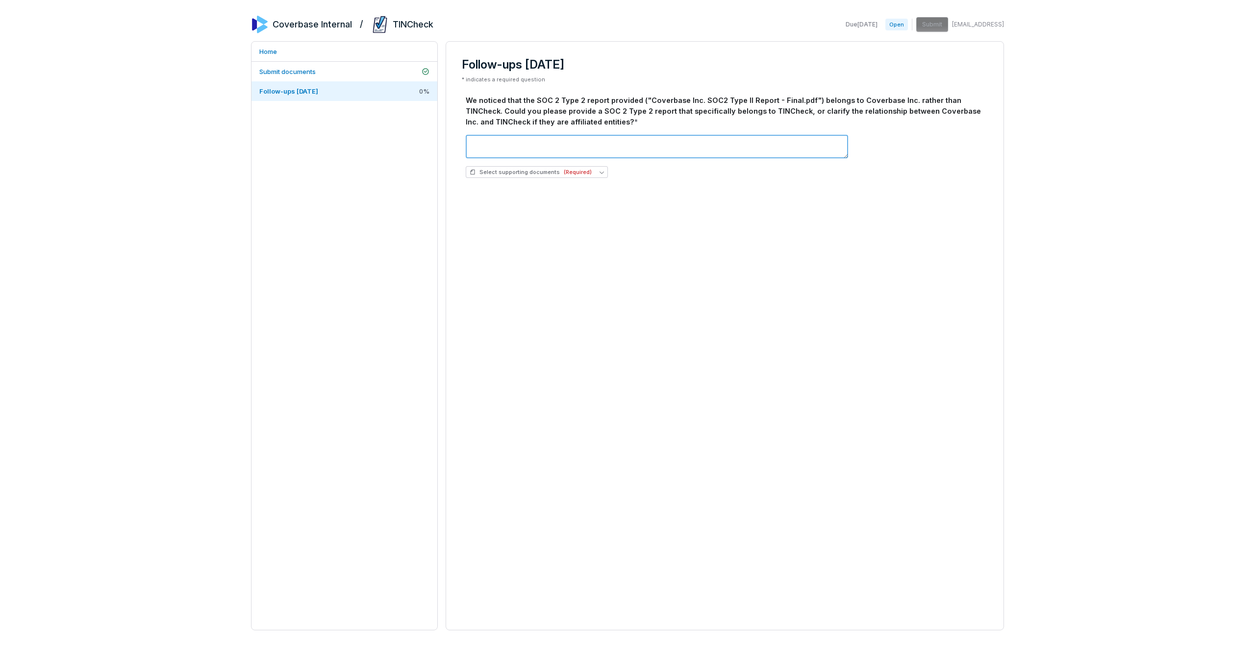
click at [524, 151] on textarea at bounding box center [657, 147] width 382 height 24
click at [518, 172] on span "Select supporting documents (Required)" at bounding box center [531, 172] width 122 height 7
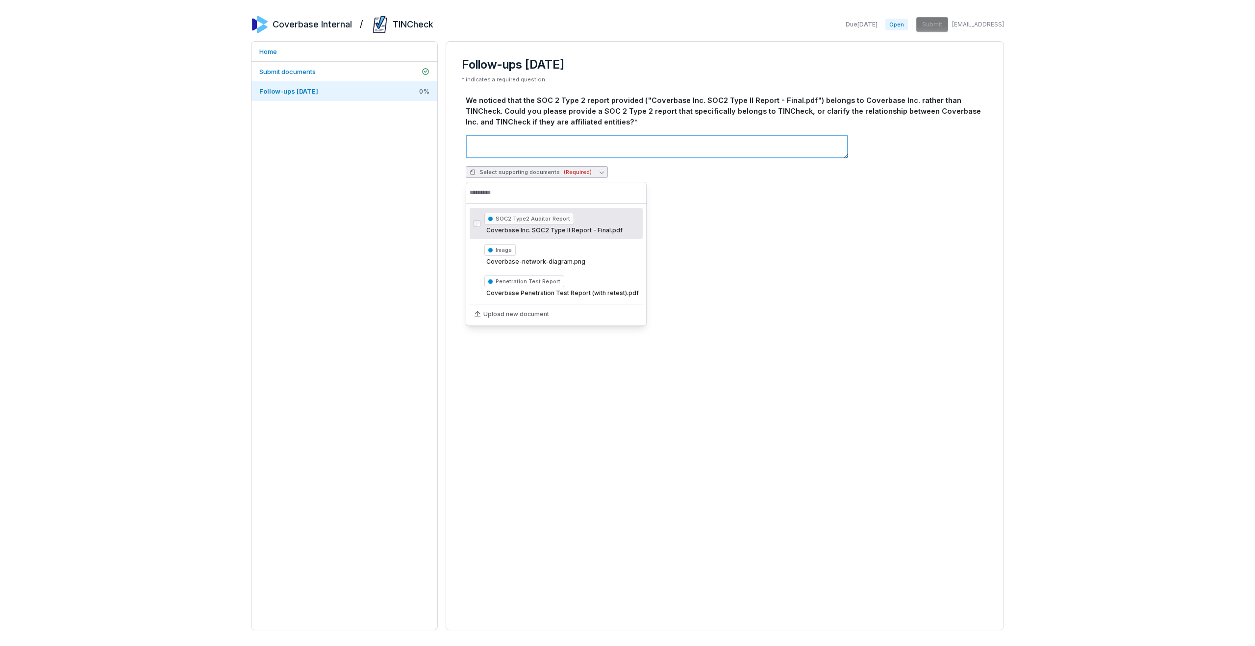
click at [514, 139] on textarea at bounding box center [657, 147] width 382 height 24
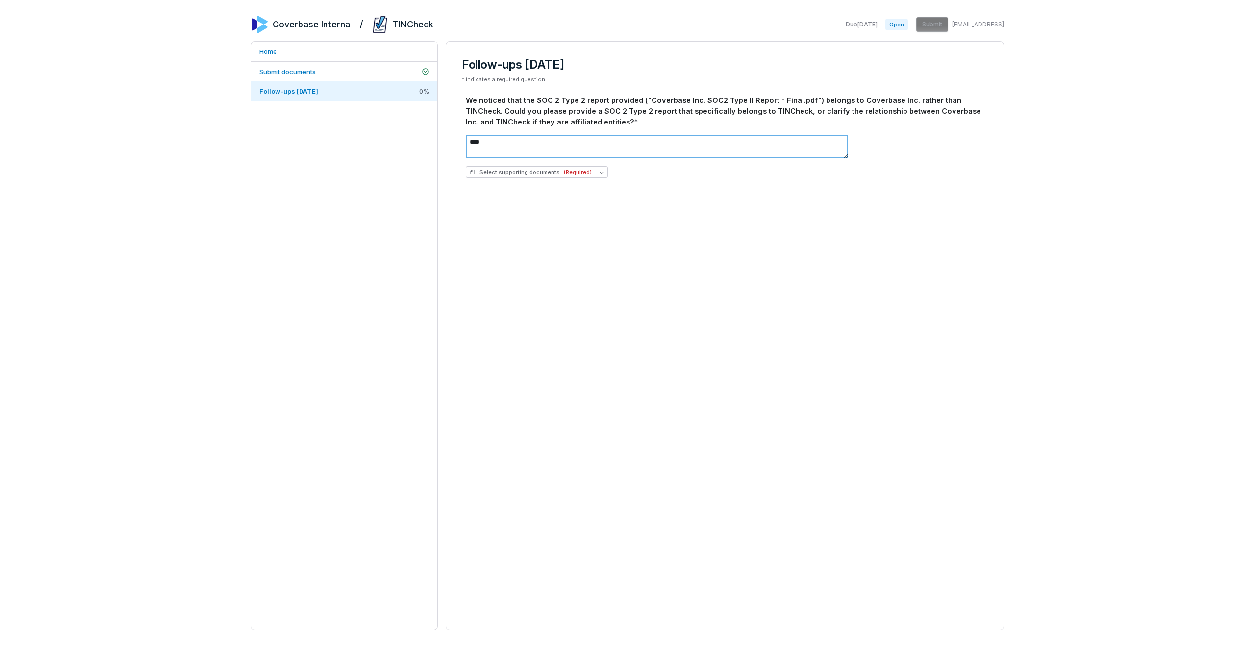
click at [719, 140] on textarea "****" at bounding box center [657, 147] width 382 height 24
type textarea "****"
click at [939, 25] on button "Submit" at bounding box center [930, 26] width 36 height 20
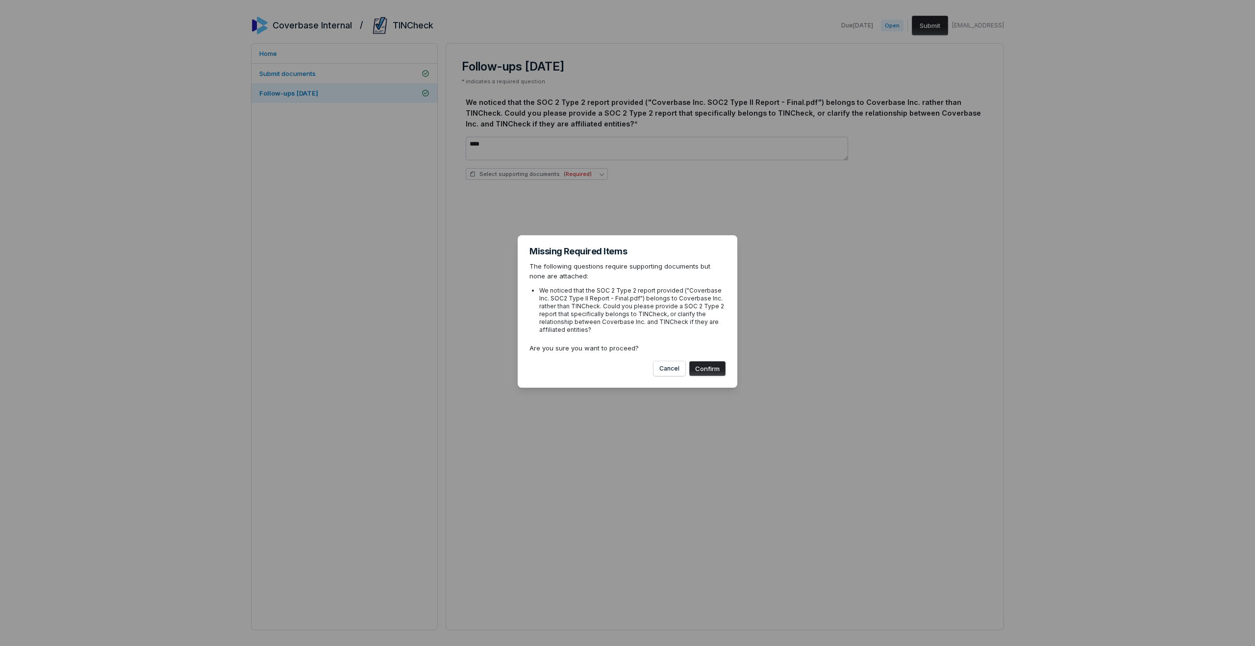
click at [703, 365] on button "Confirm" at bounding box center [707, 368] width 36 height 15
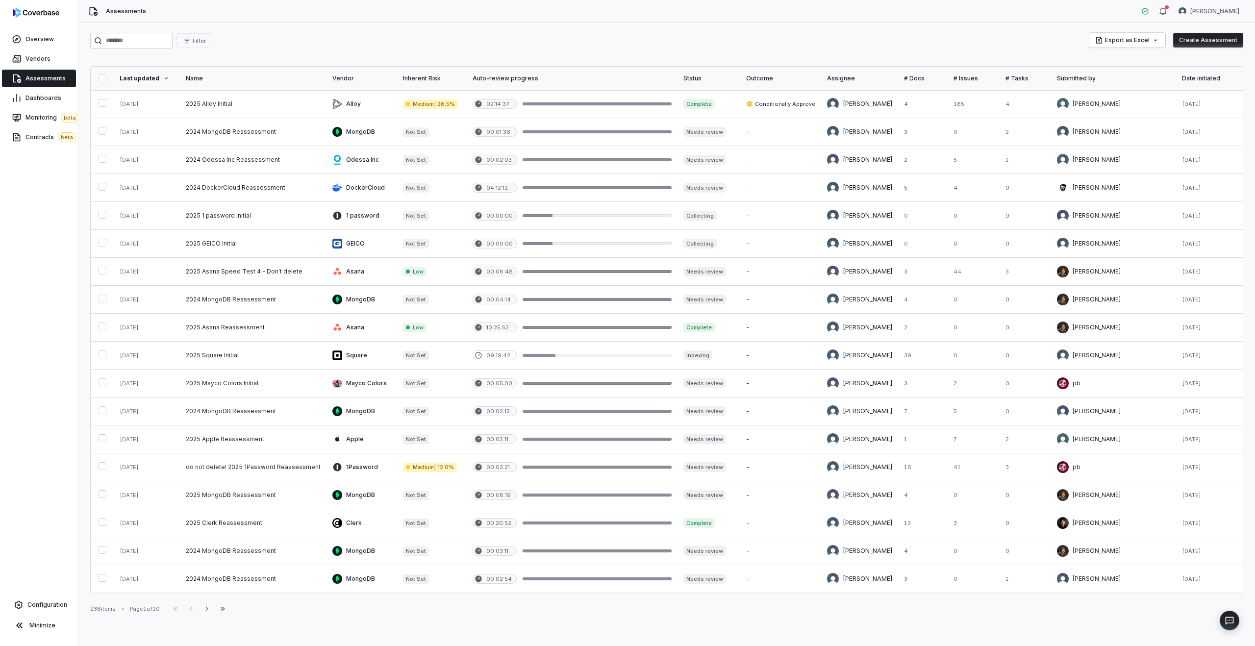
click at [105, 80] on button "button" at bounding box center [103, 79] width 8 height 8
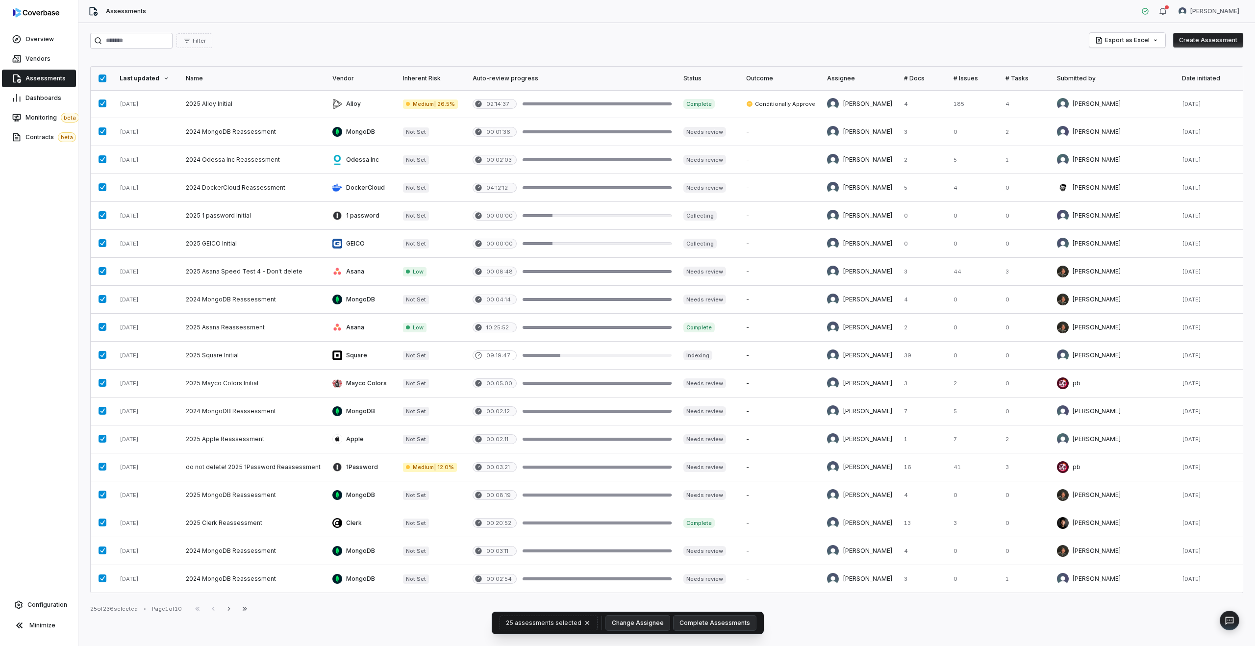
click at [101, 78] on button "button" at bounding box center [103, 79] width 8 height 8
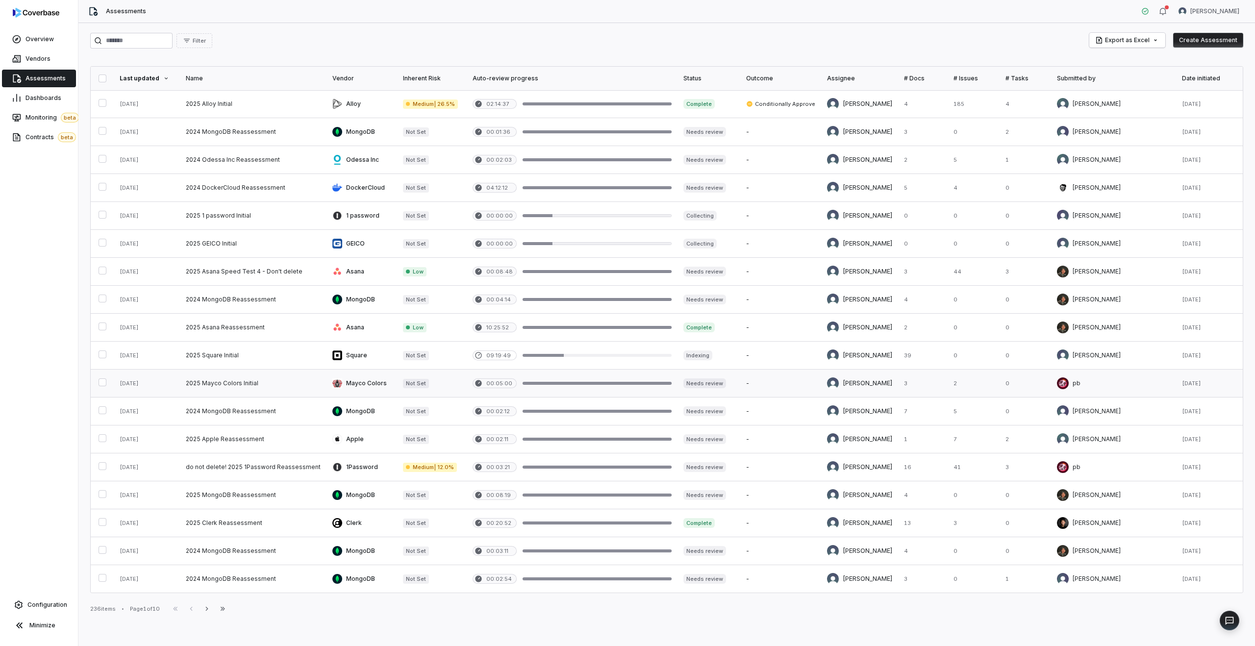
click at [103, 381] on button "button" at bounding box center [103, 382] width 8 height 8
click at [102, 414] on button "button" at bounding box center [103, 410] width 8 height 8
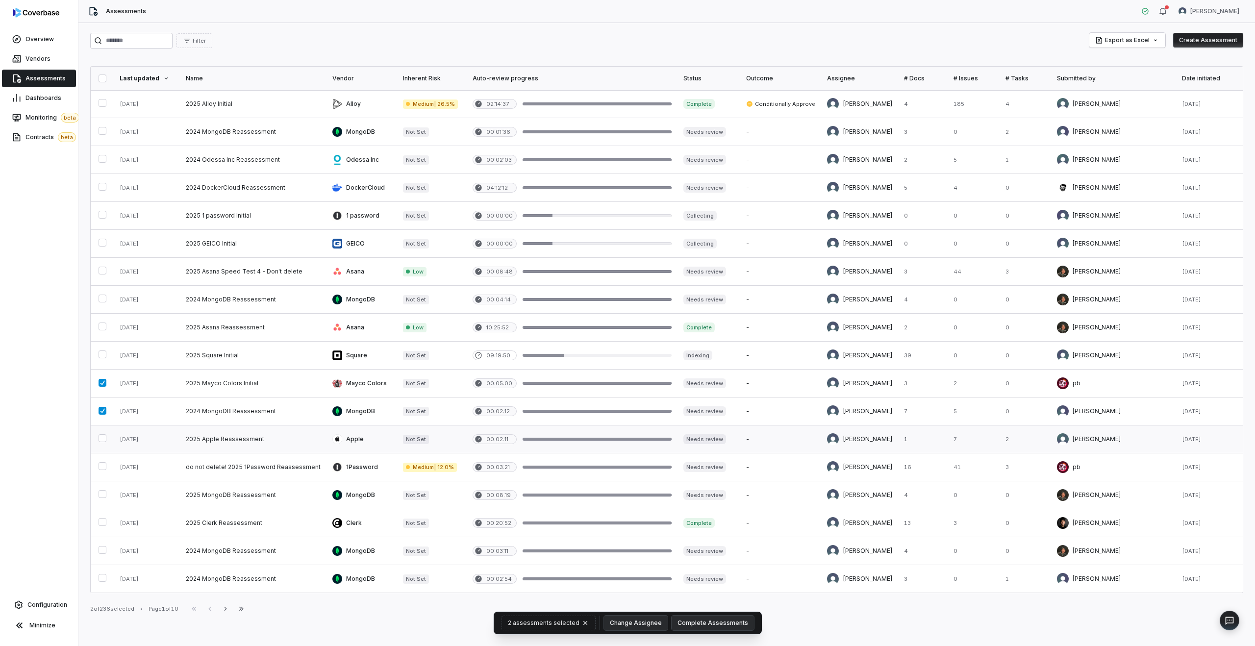
click at [102, 442] on button "button" at bounding box center [103, 438] width 8 height 8
click at [101, 464] on button "button" at bounding box center [103, 466] width 8 height 8
click at [696, 623] on button "Complete Assessments" at bounding box center [713, 623] width 82 height 15
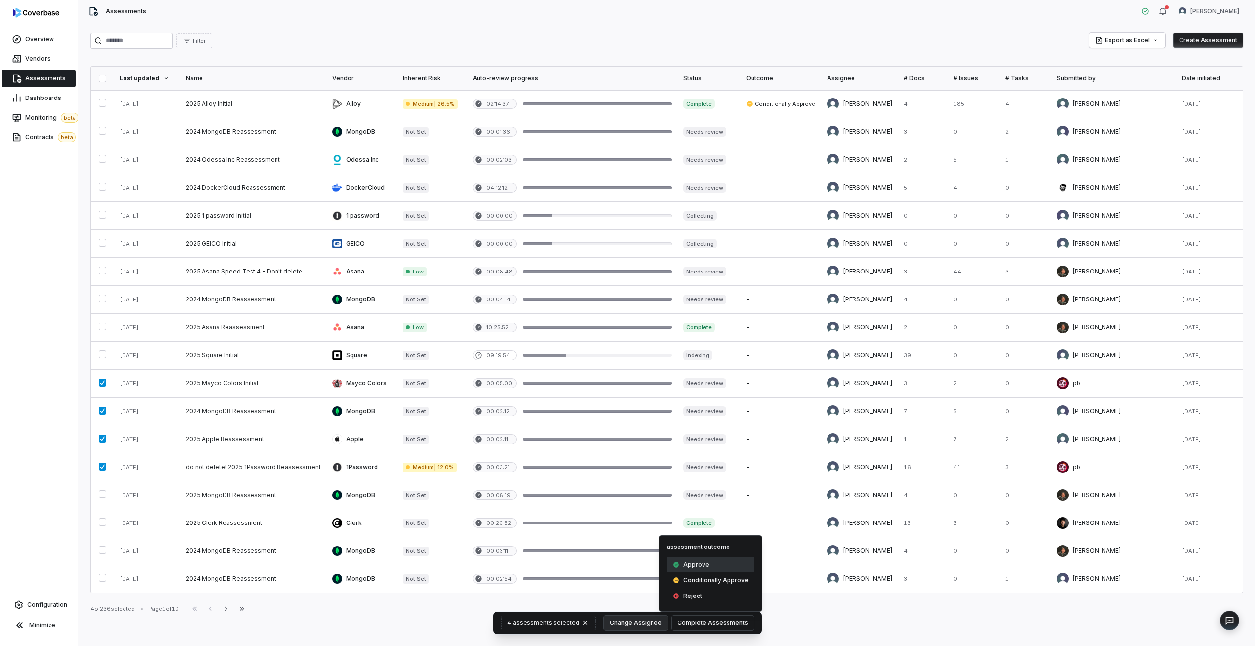
click at [701, 564] on span "Approve" at bounding box center [696, 565] width 26 height 8
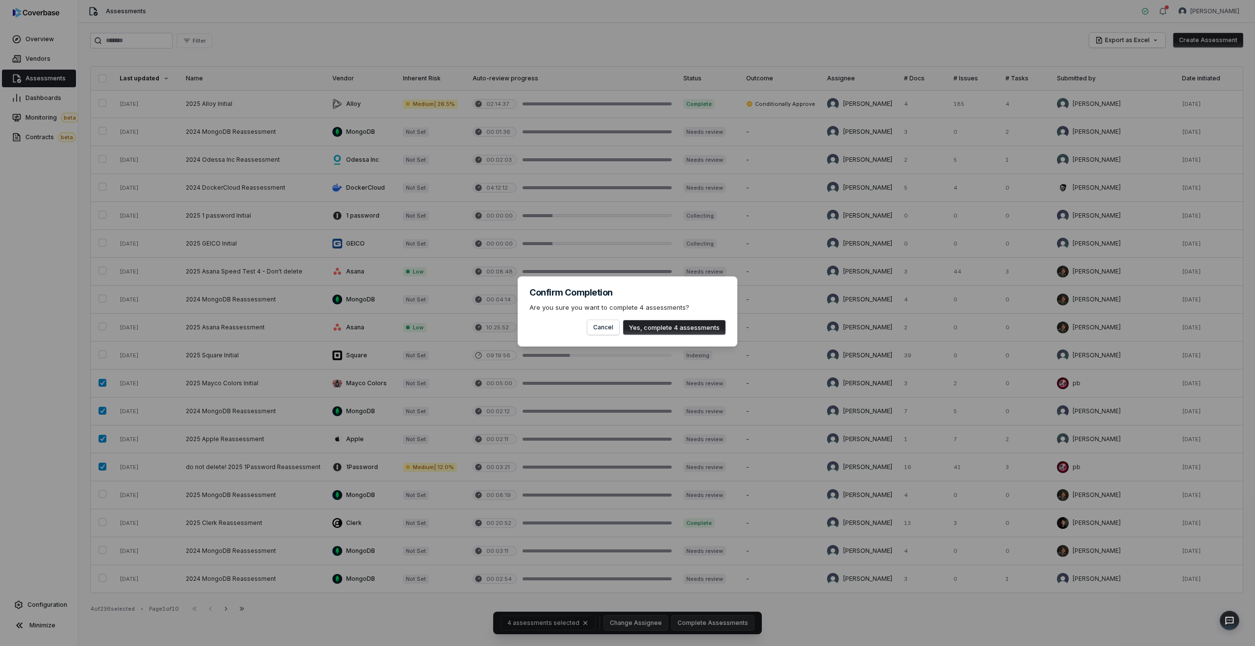
click at [671, 329] on button "Yes, complete 4 assessments" at bounding box center [674, 327] width 102 height 15
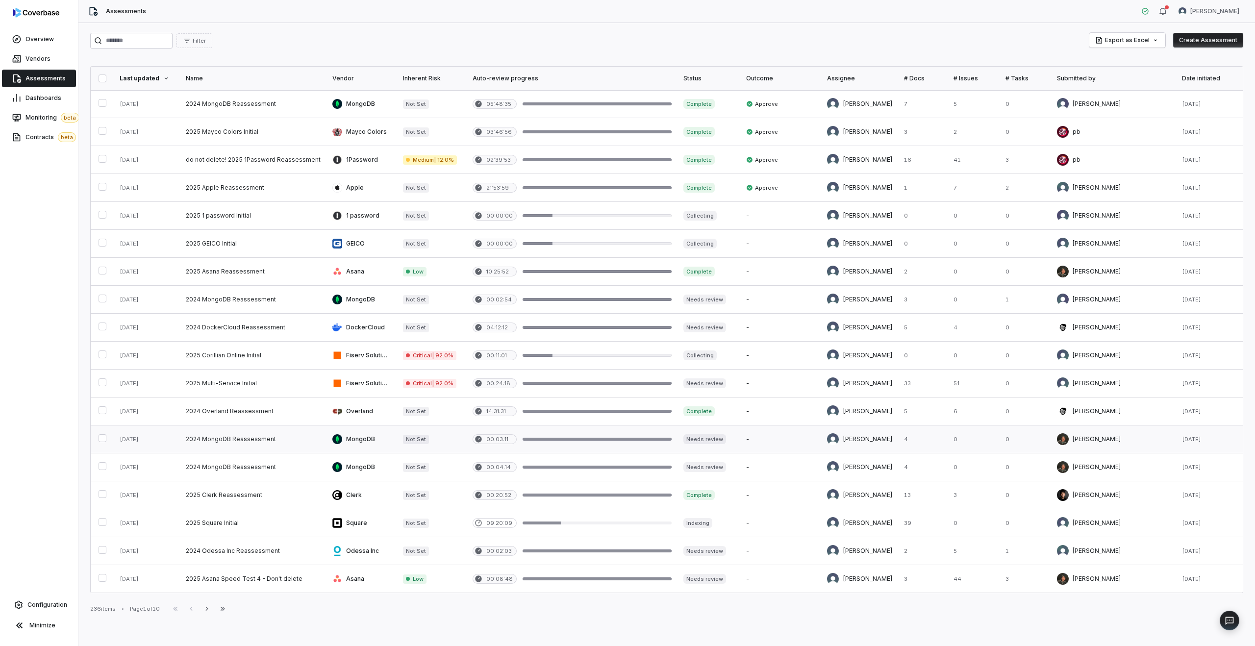
click at [99, 437] on button "button" at bounding box center [103, 438] width 8 height 8
click at [99, 462] on button "button" at bounding box center [103, 466] width 8 height 8
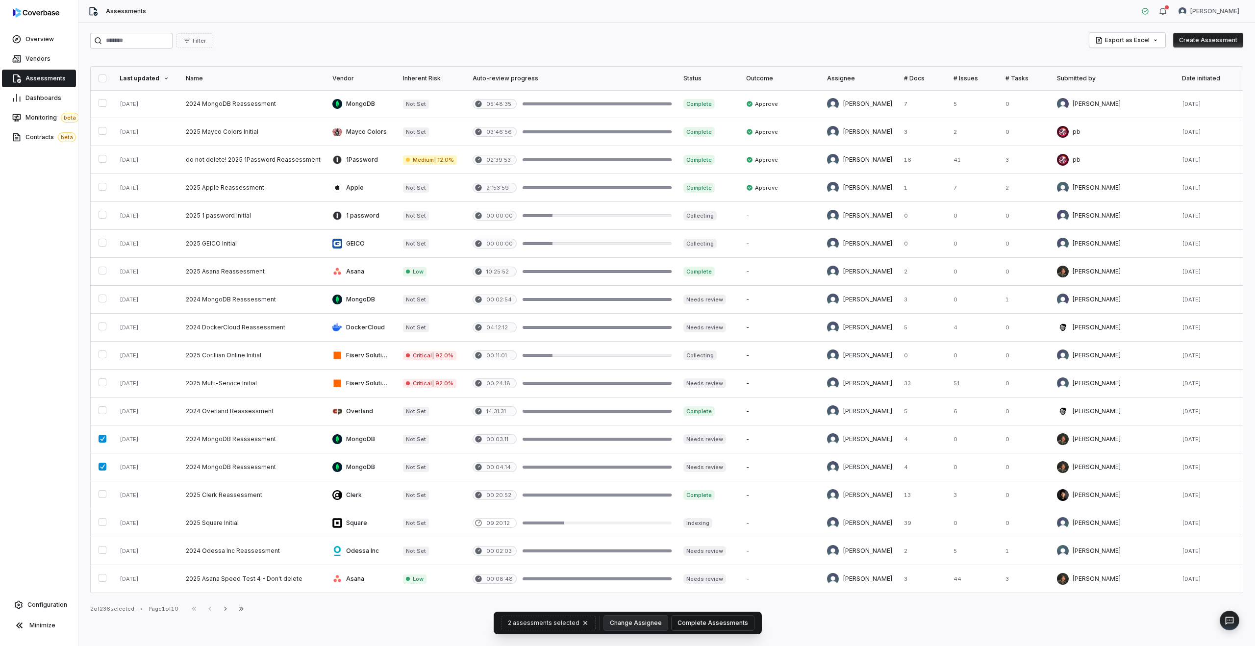
click at [711, 626] on button "Complete Assessments" at bounding box center [713, 623] width 82 height 15
click at [697, 579] on span "Conditionally Approve" at bounding box center [715, 580] width 65 height 8
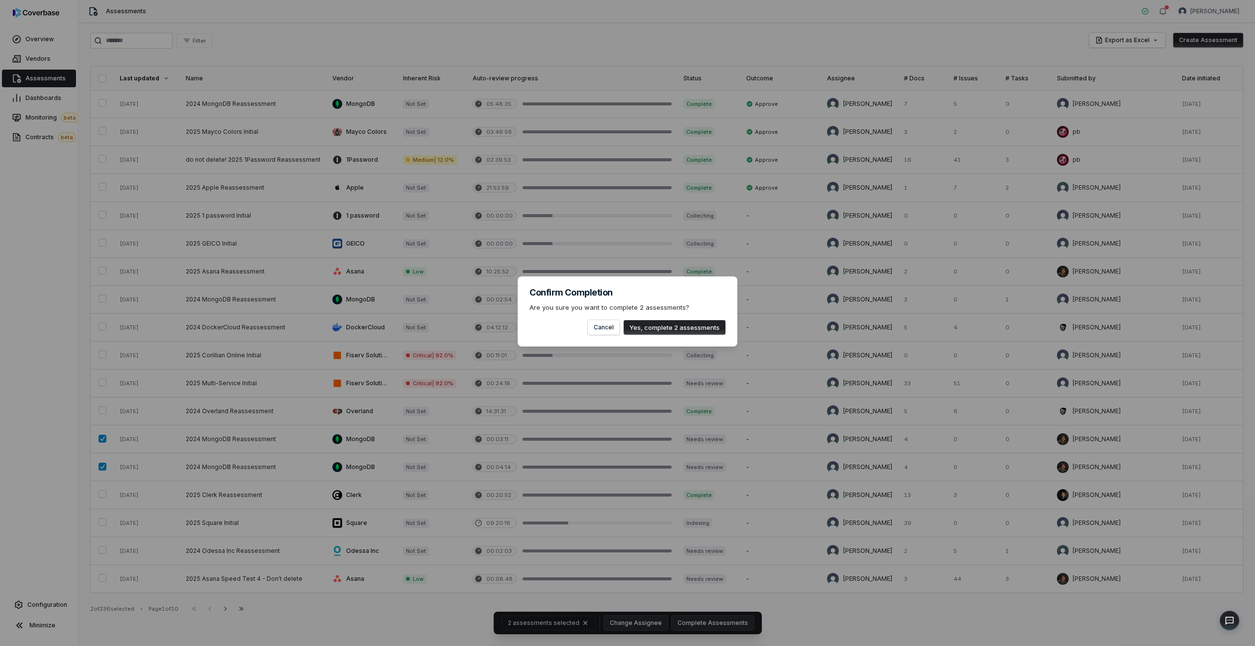
click at [667, 325] on button "Yes, complete 2 assessments" at bounding box center [674, 327] width 102 height 15
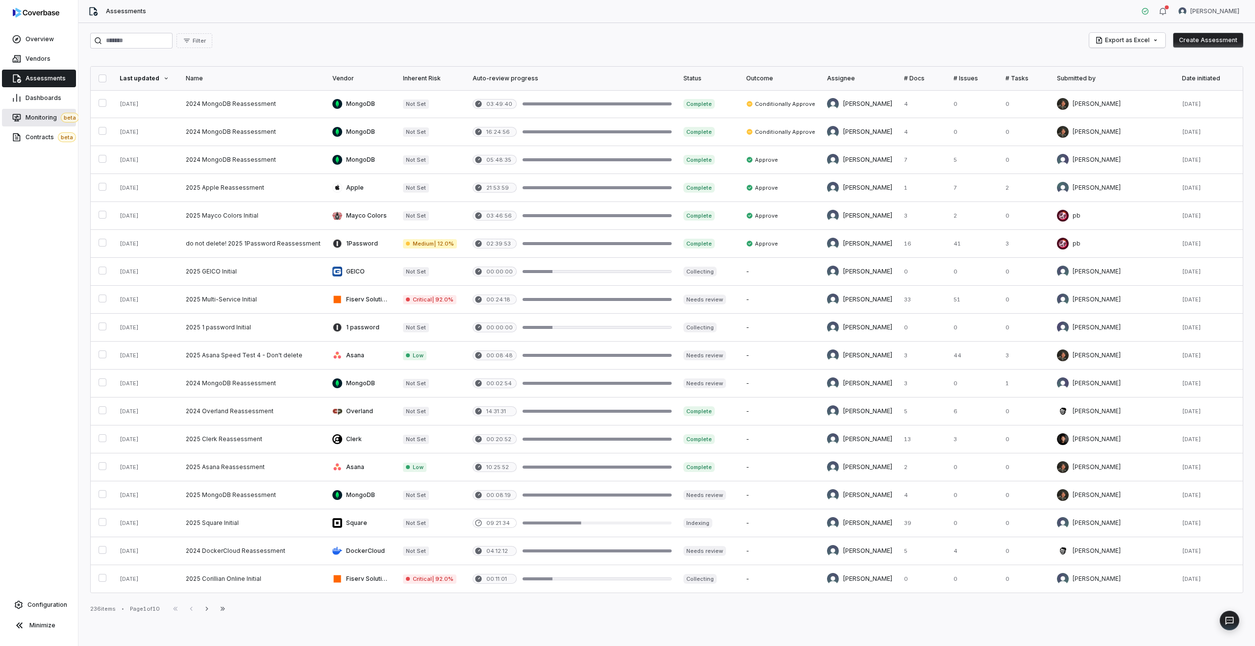
click at [36, 118] on span "Monitoring beta" at bounding box center [51, 118] width 53 height 10
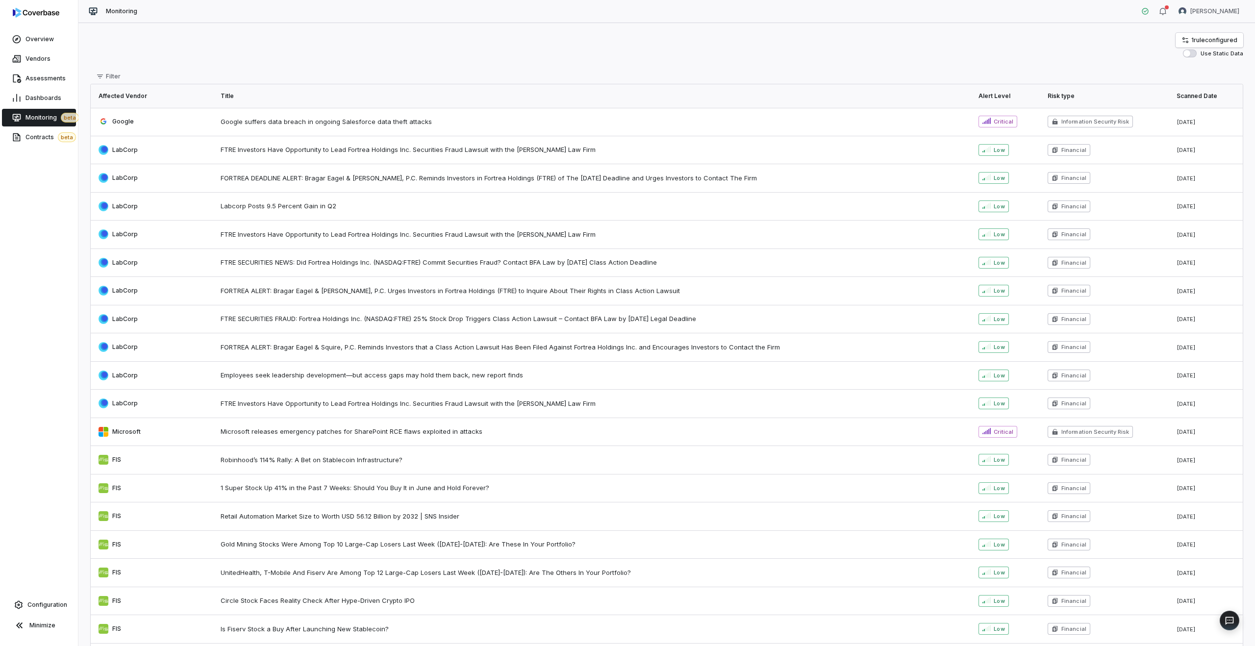
click at [319, 129] on td "Google suffers data breach in ongoing Salesforce data theft attacks" at bounding box center [594, 122] width 758 height 28
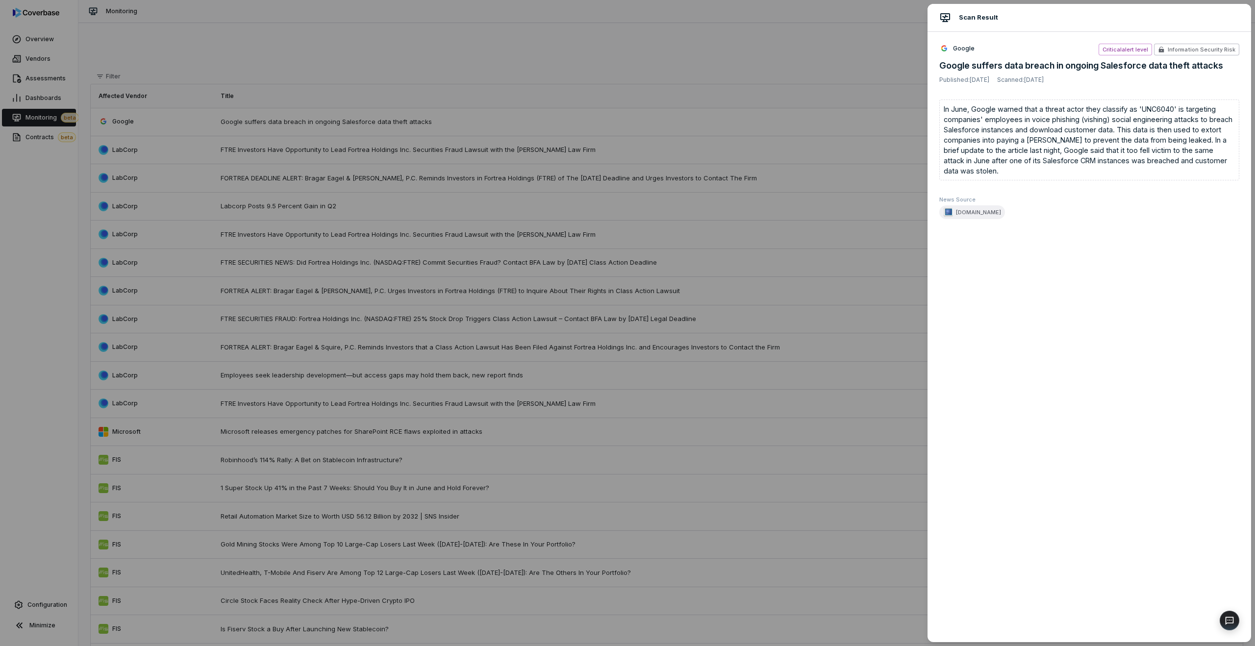
click at [307, 122] on div "Scan Result Google Critical alert level Information Security Risk Google suffer…" at bounding box center [627, 323] width 1255 height 646
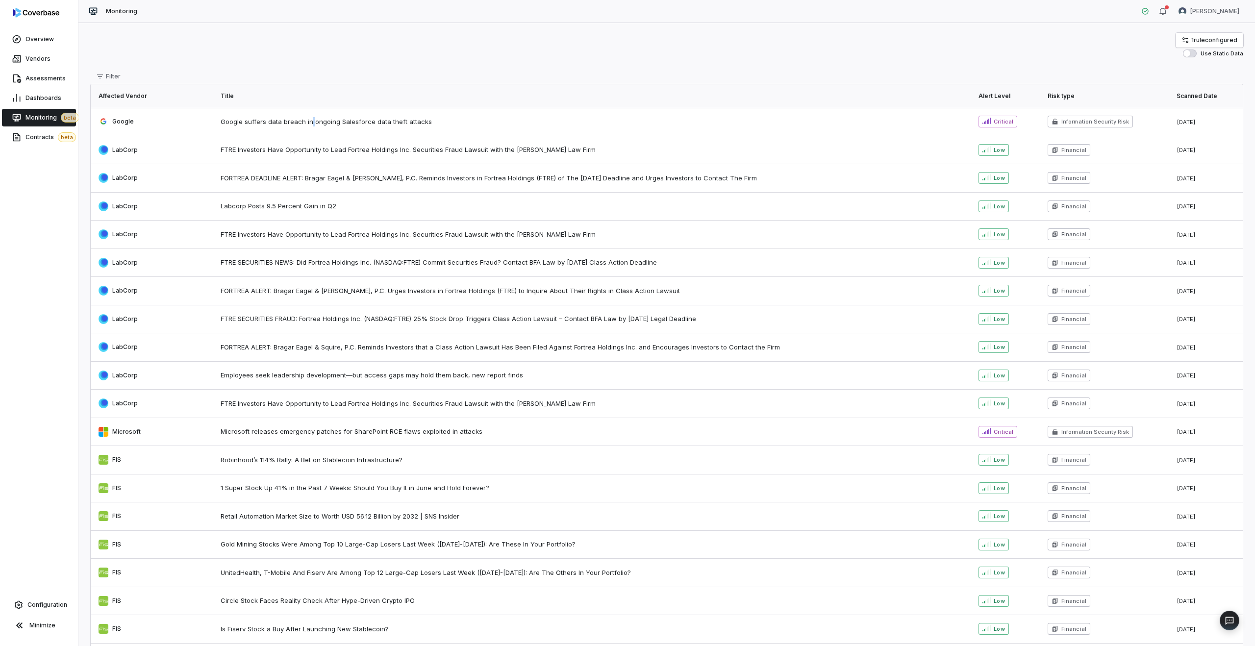
click at [307, 122] on span "Google suffers data breach in ongoing Salesforce data theft attacks" at bounding box center [594, 122] width 746 height 10
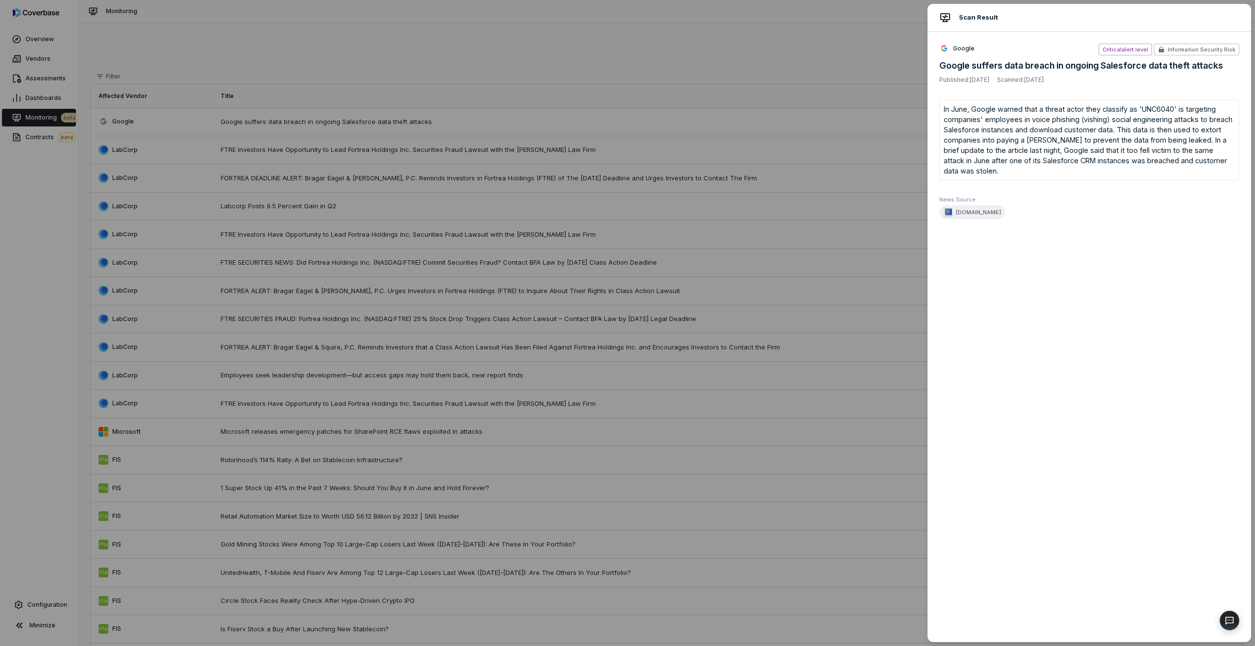
click at [322, 241] on div "Scan Result Google Critical alert level Information Security Risk Google suffer…" at bounding box center [627, 323] width 1255 height 646
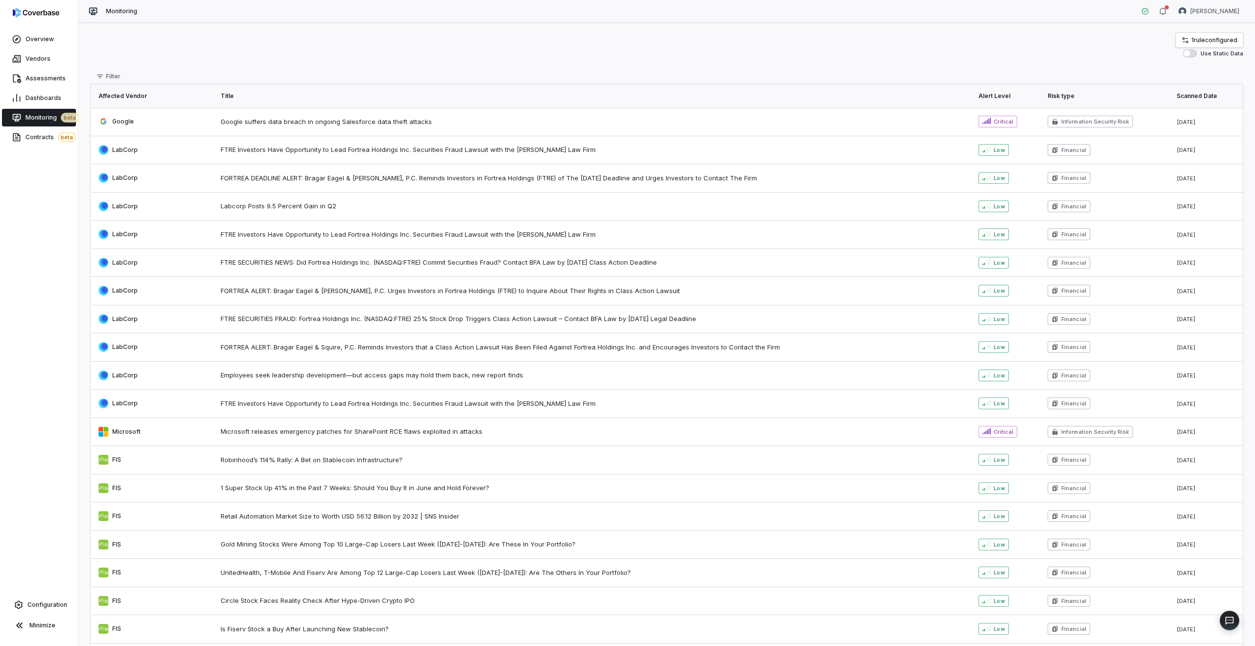
click at [349, 344] on span "FORTREA ALERT: Bragar Eagel & Squire, P.C. Reminds Investors that a Class Actio…" at bounding box center [594, 348] width 746 height 10
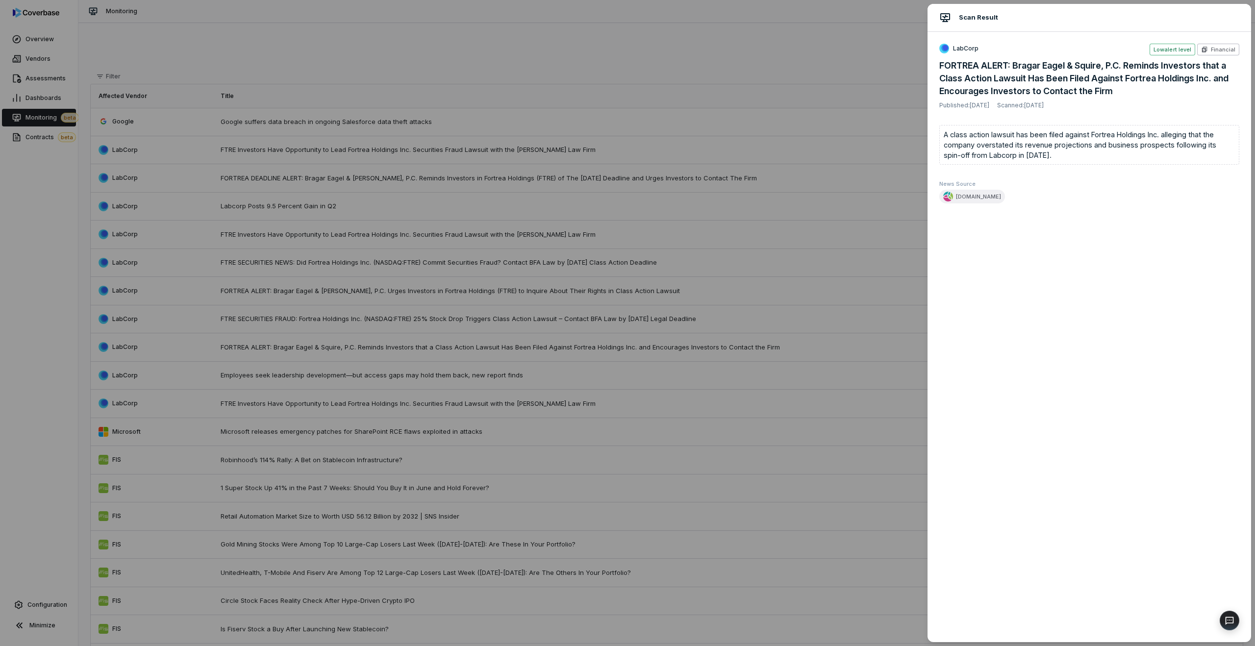
click at [424, 428] on div "Scan Result LabCorp Low alert level Financial FORTREA ALERT: Bragar Eagel & Squ…" at bounding box center [627, 323] width 1255 height 646
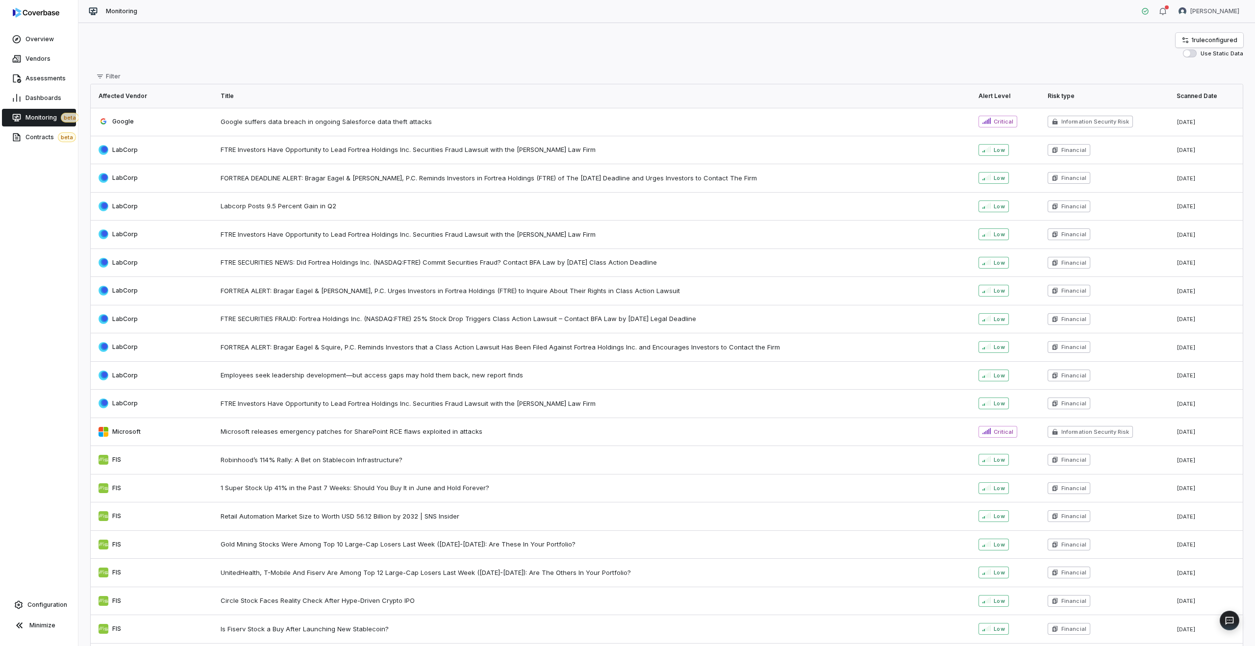
click at [399, 450] on td "Robinhood’s 114% Rally: A Bet on Stablecoin Infrastructure?" at bounding box center [594, 460] width 758 height 28
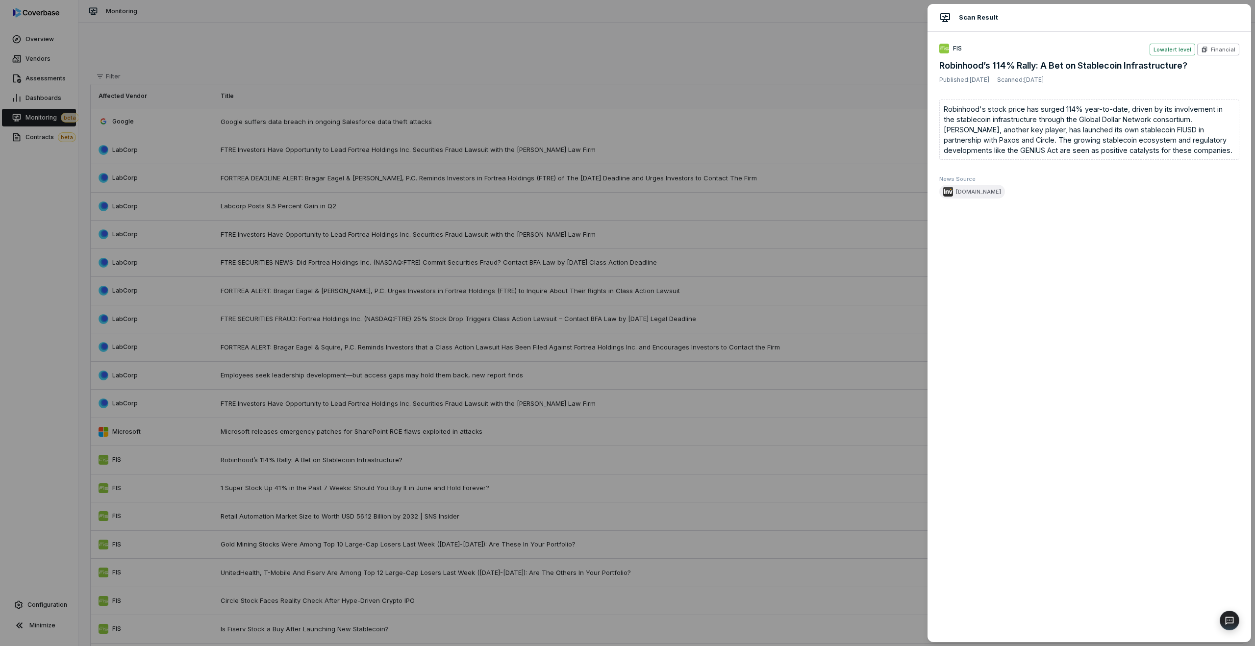
click at [361, 507] on div "Scan Result FIS Low alert level Financial Robinhood’s 114% Rally: A Bet on Stab…" at bounding box center [627, 323] width 1255 height 646
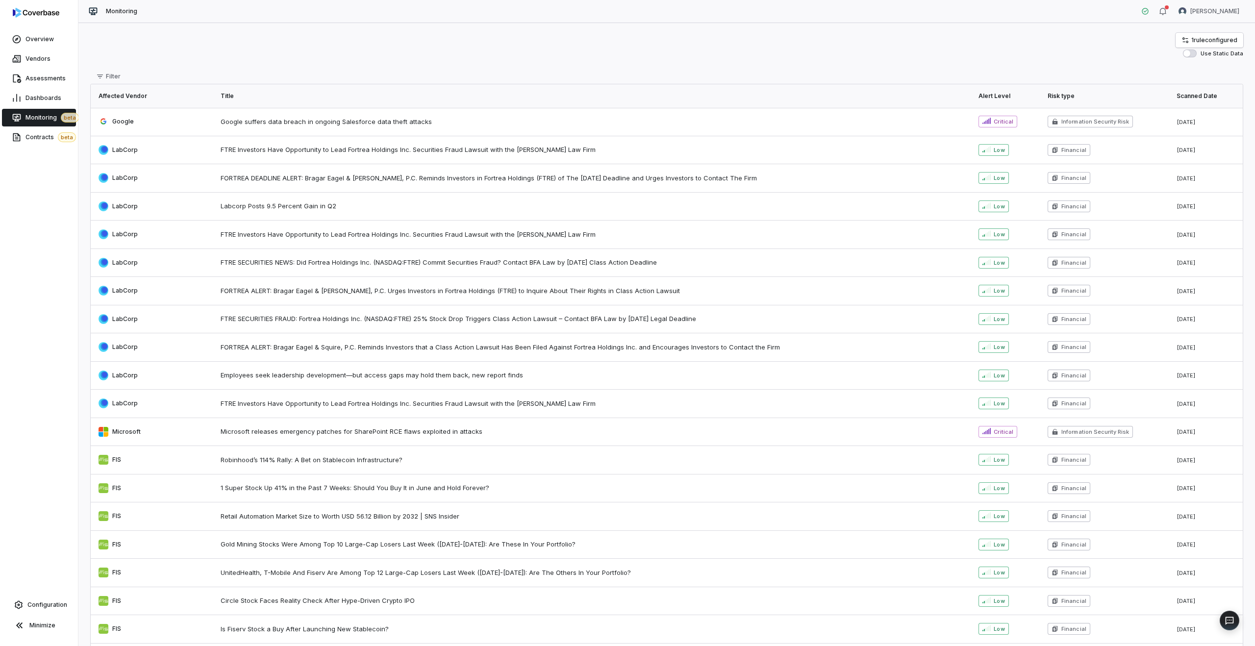
click at [353, 523] on td "Retail Automation Market Size to Worth USD 56.12 Billion by 2032 | SNS Insider" at bounding box center [594, 516] width 758 height 28
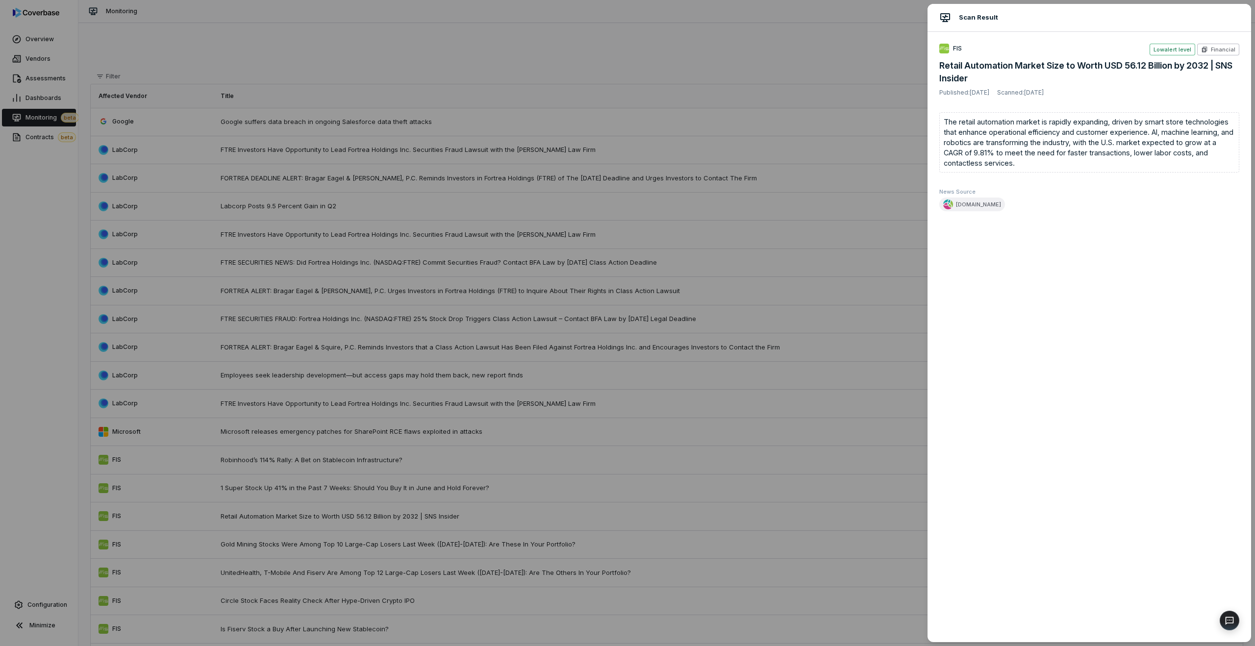
click at [339, 514] on div "Scan Result FIS Low alert level Financial Retail Automation Market Size to Wort…" at bounding box center [627, 323] width 1255 height 646
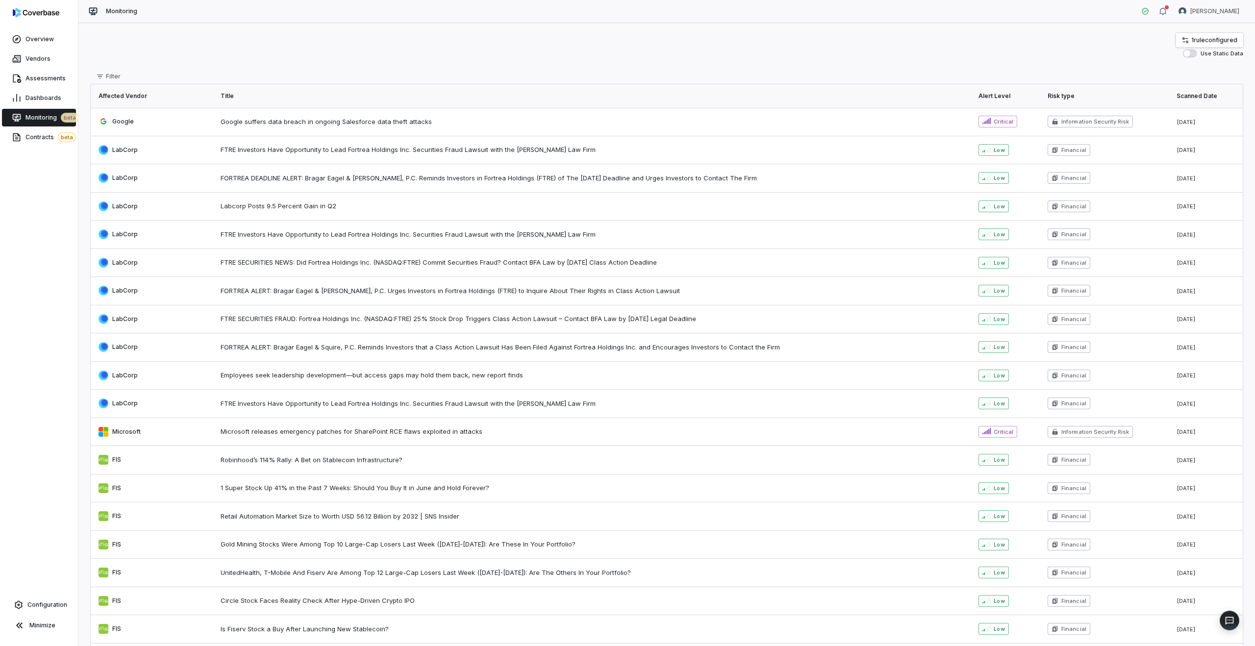
click at [339, 514] on span "Retail Automation Market Size to Worth USD 56.12 Billion by 2032 | SNS Insider" at bounding box center [594, 517] width 746 height 10
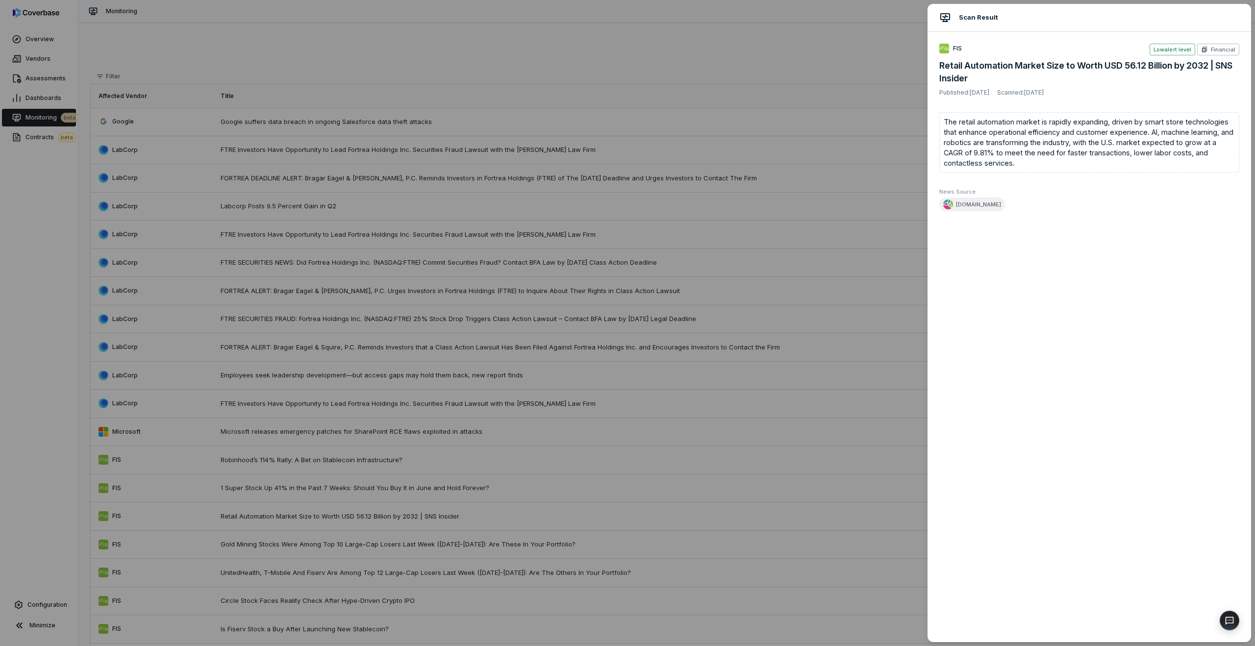
click at [339, 518] on div "Scan Result FIS Low alert level Financial Retail Automation Market Size to Wort…" at bounding box center [627, 323] width 1255 height 646
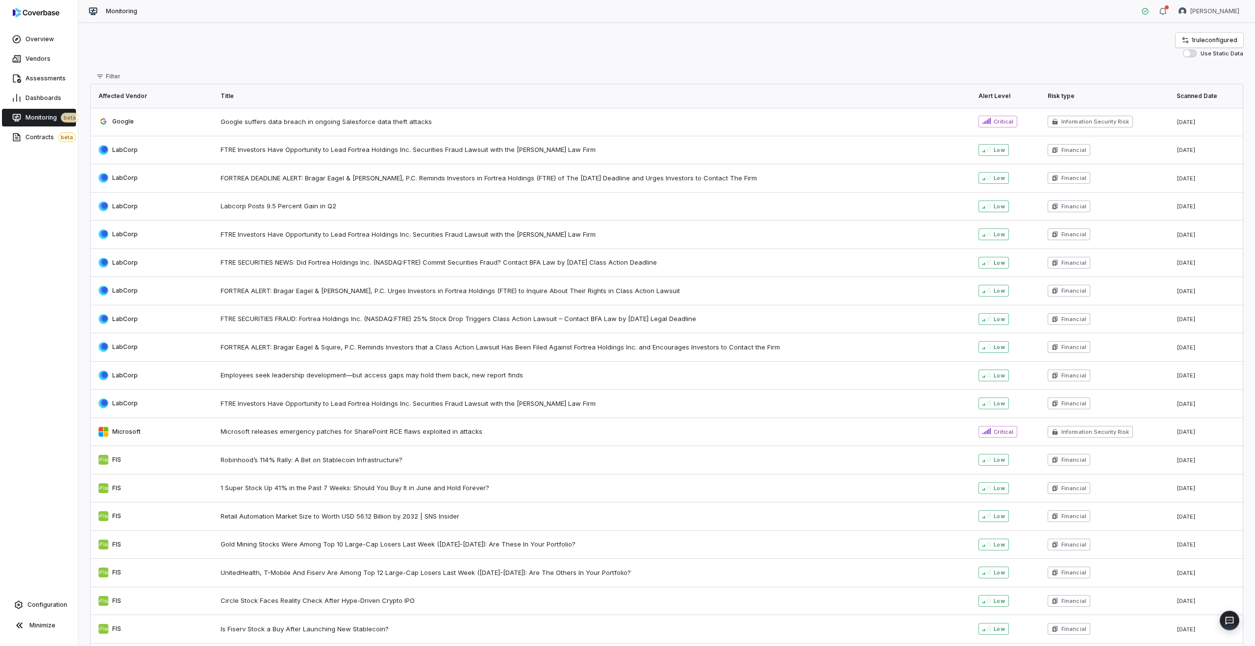
click at [327, 483] on span "1 Super Stock Up 41% in the Past 7 Weeks: Should You Buy It in June and Hold Fo…" at bounding box center [594, 488] width 746 height 10
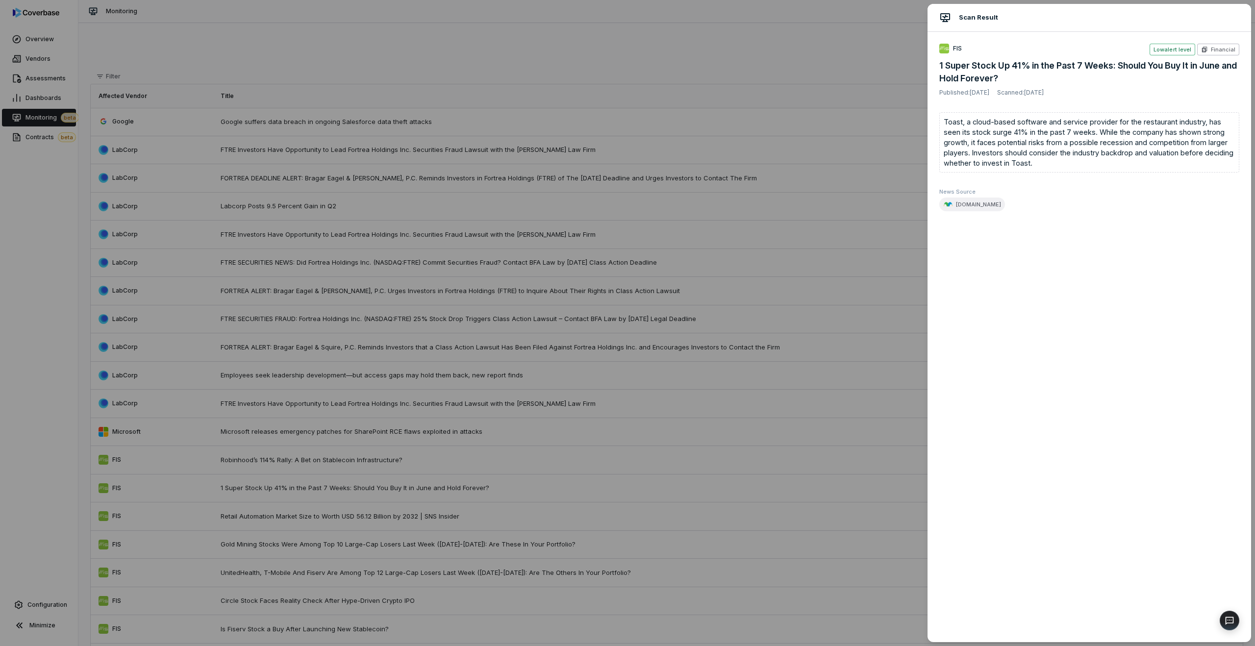
click at [568, 64] on div "Scan Result FIS Low alert level Financial 1 Super Stock Up 41% in the Past 7 We…" at bounding box center [627, 323] width 1255 height 646
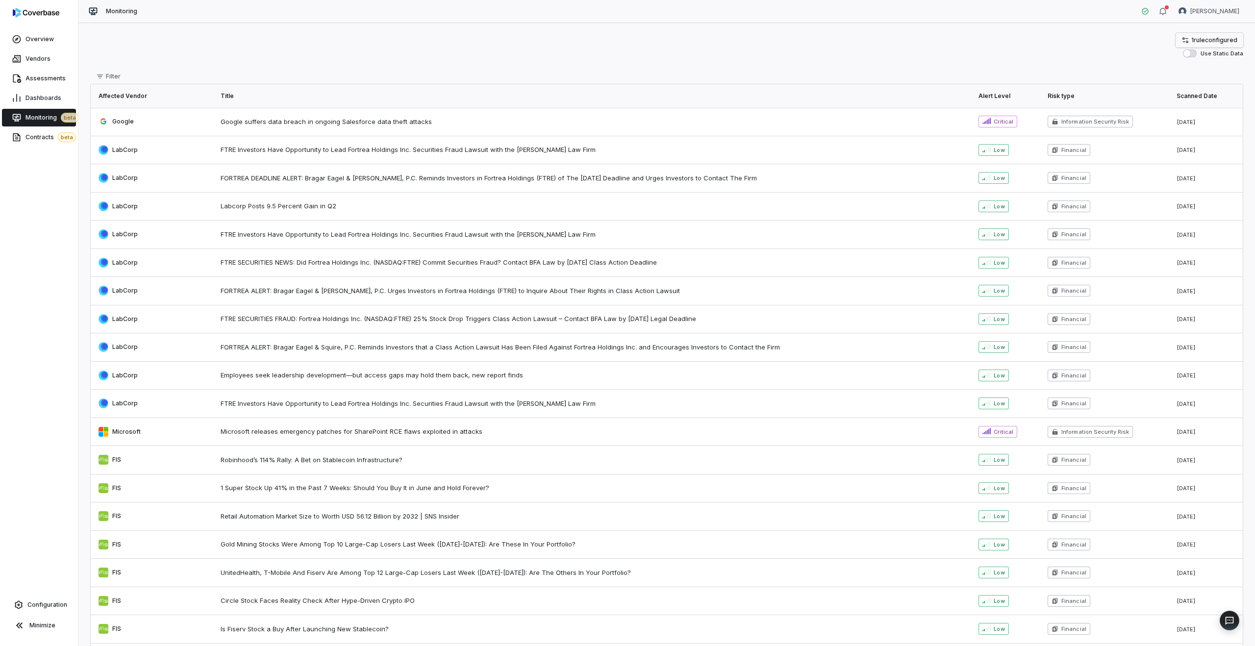
click at [1208, 33] on link "1 rule configured" at bounding box center [1209, 40] width 68 height 15
